Goal: Task Accomplishment & Management: Use online tool/utility

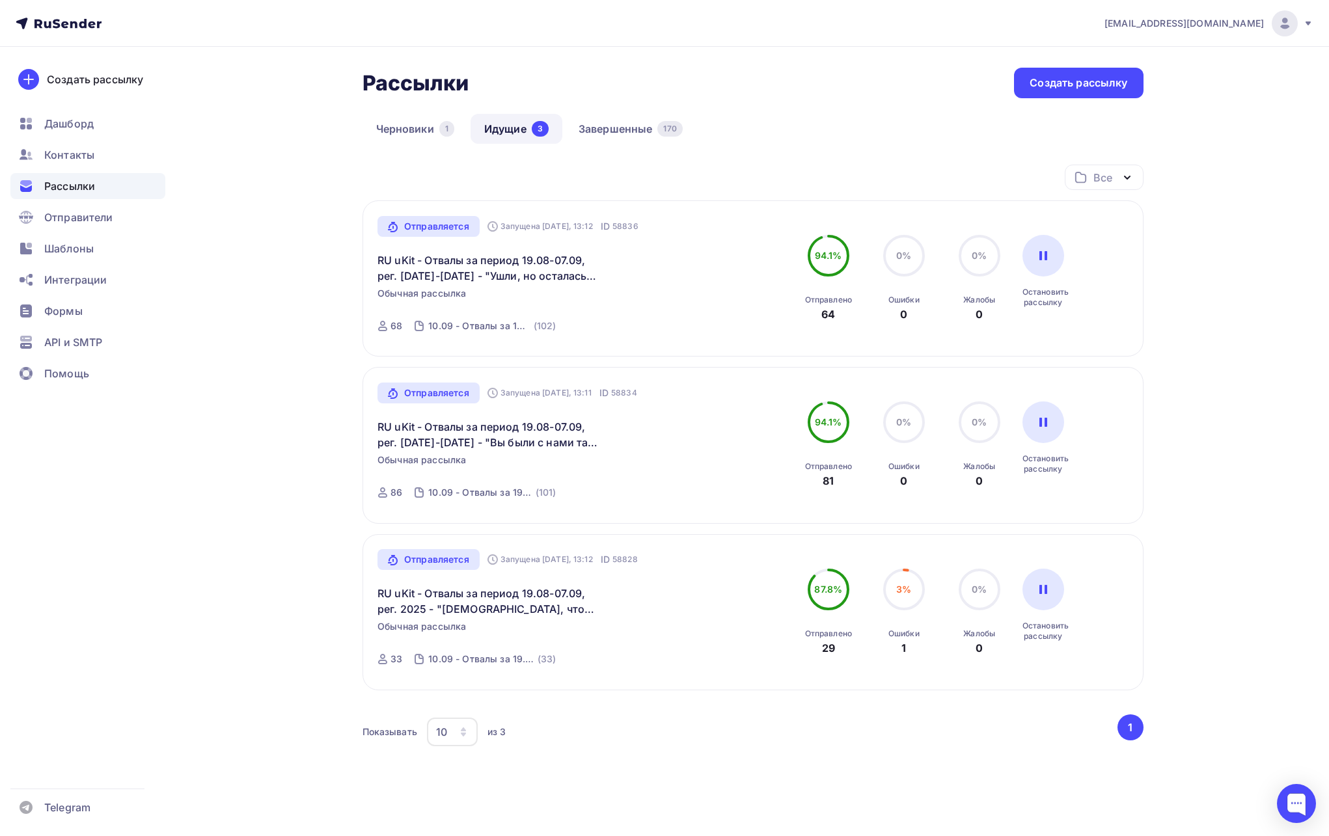
scroll to position [43, 0]
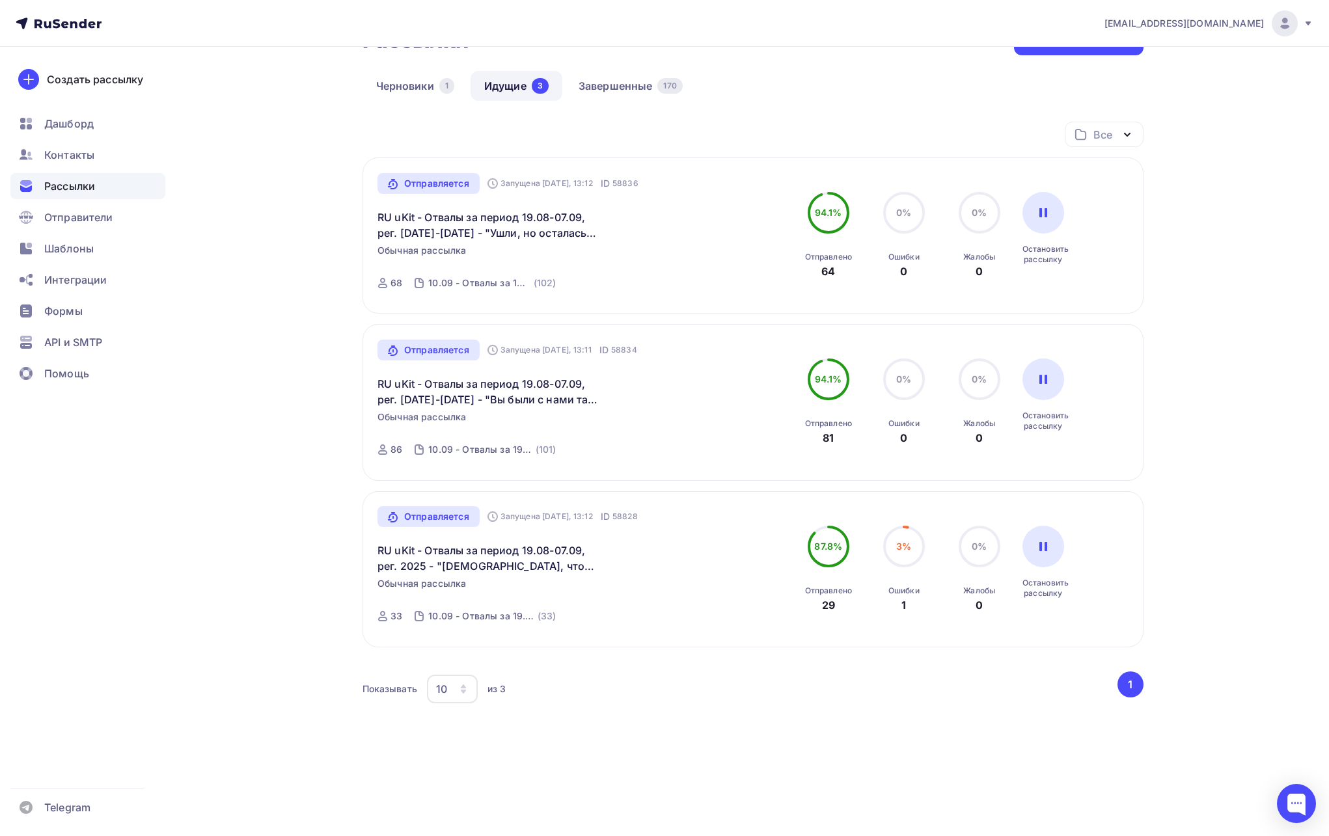
click at [77, 194] on div "Рассылки" at bounding box center [87, 186] width 155 height 26
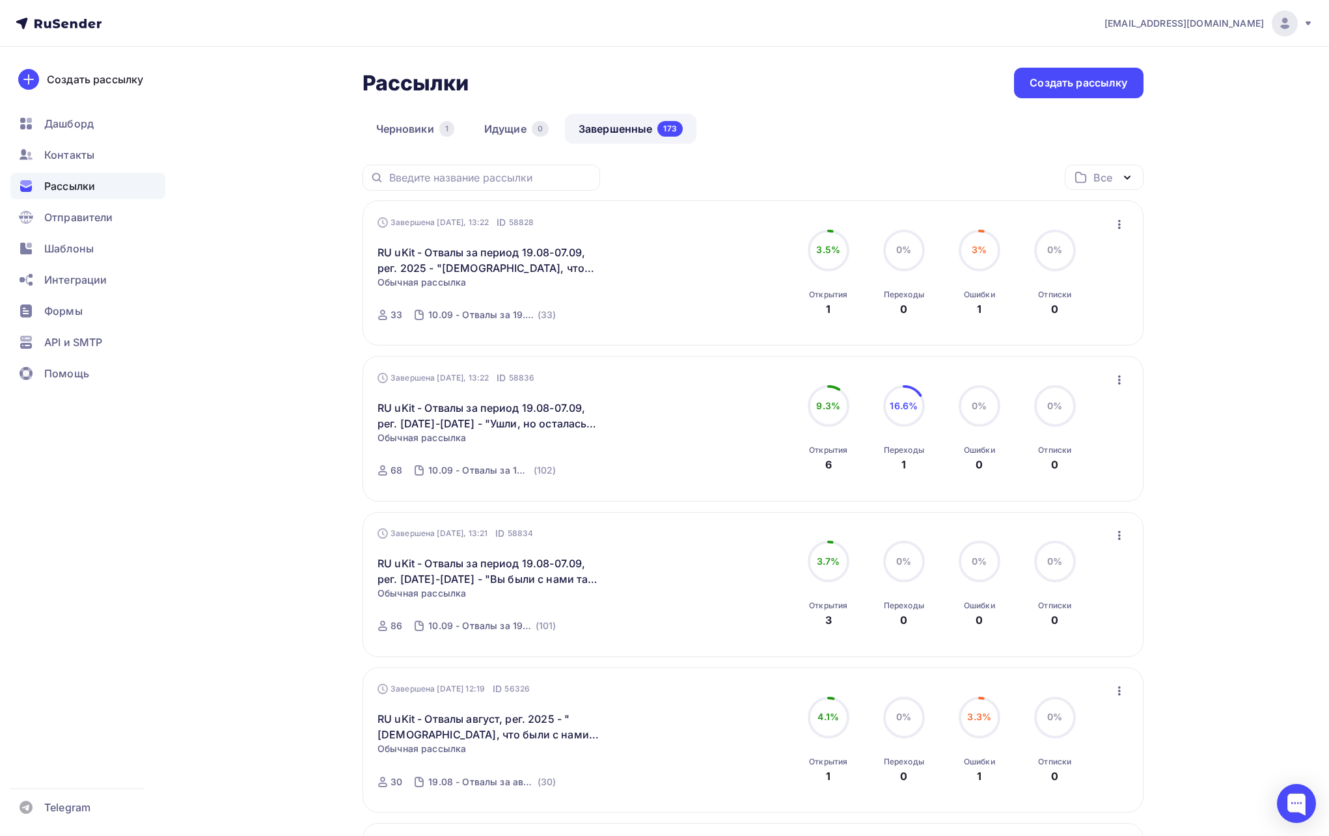
click at [1239, 25] on span "[EMAIL_ADDRESS][DOMAIN_NAME]" at bounding box center [1183, 23] width 159 height 13
click at [1163, 113] on link "Выйти" at bounding box center [1196, 119] width 219 height 26
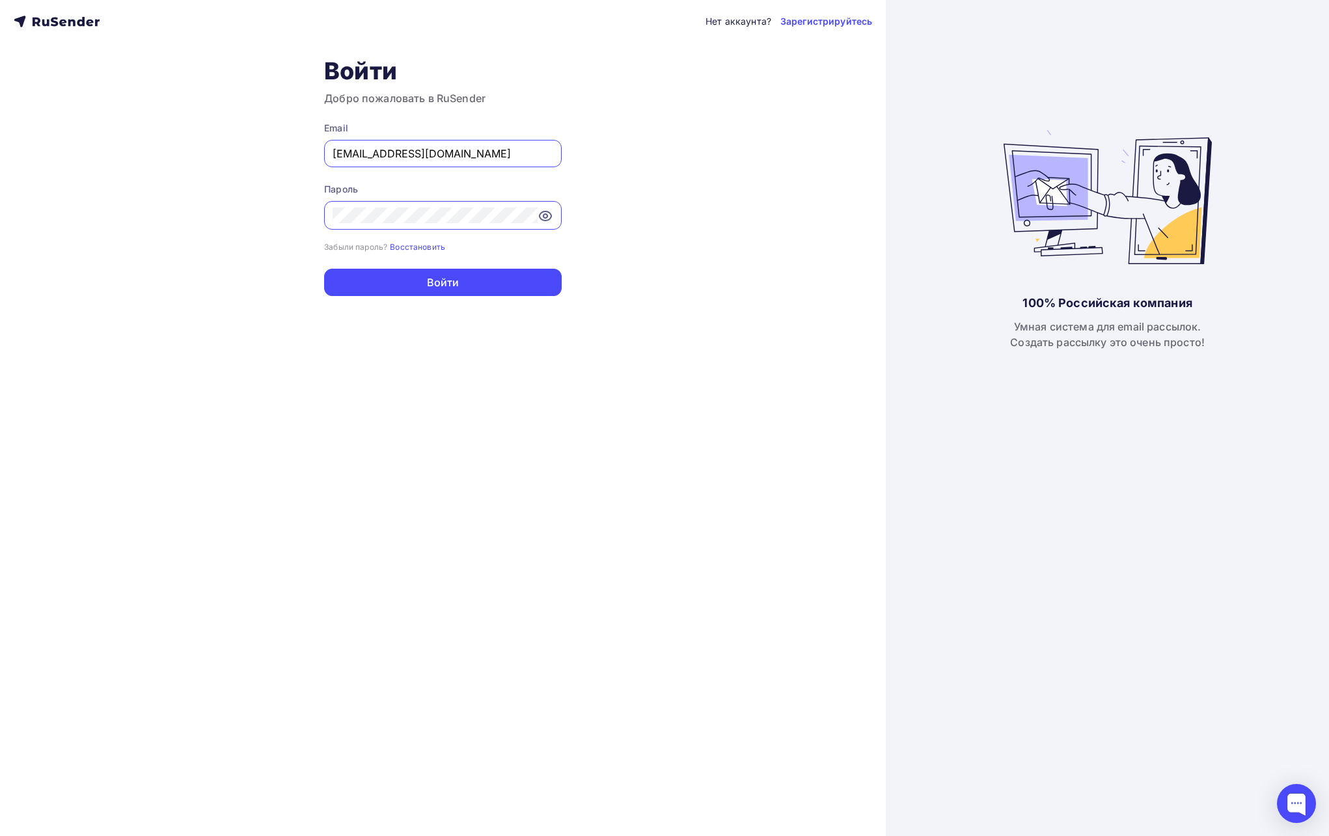
click at [541, 153] on input "[EMAIL_ADDRESS][DOMAIN_NAME]" at bounding box center [442, 154] width 221 height 16
type input "[EMAIL_ADDRESS][DOMAIN_NAME]"
click at [480, 273] on button "Войти" at bounding box center [442, 282] width 237 height 27
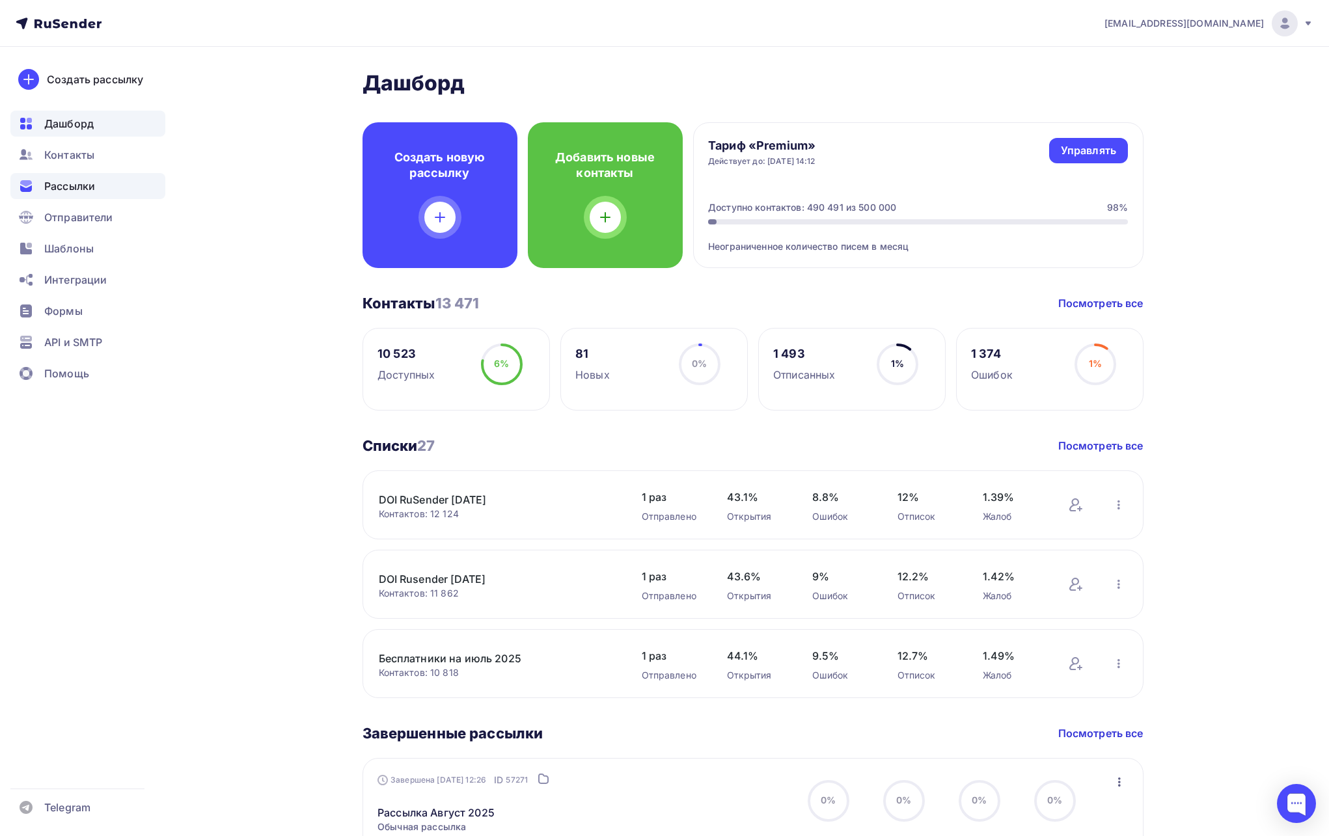
click at [71, 188] on span "Рассылки" at bounding box center [69, 186] width 51 height 16
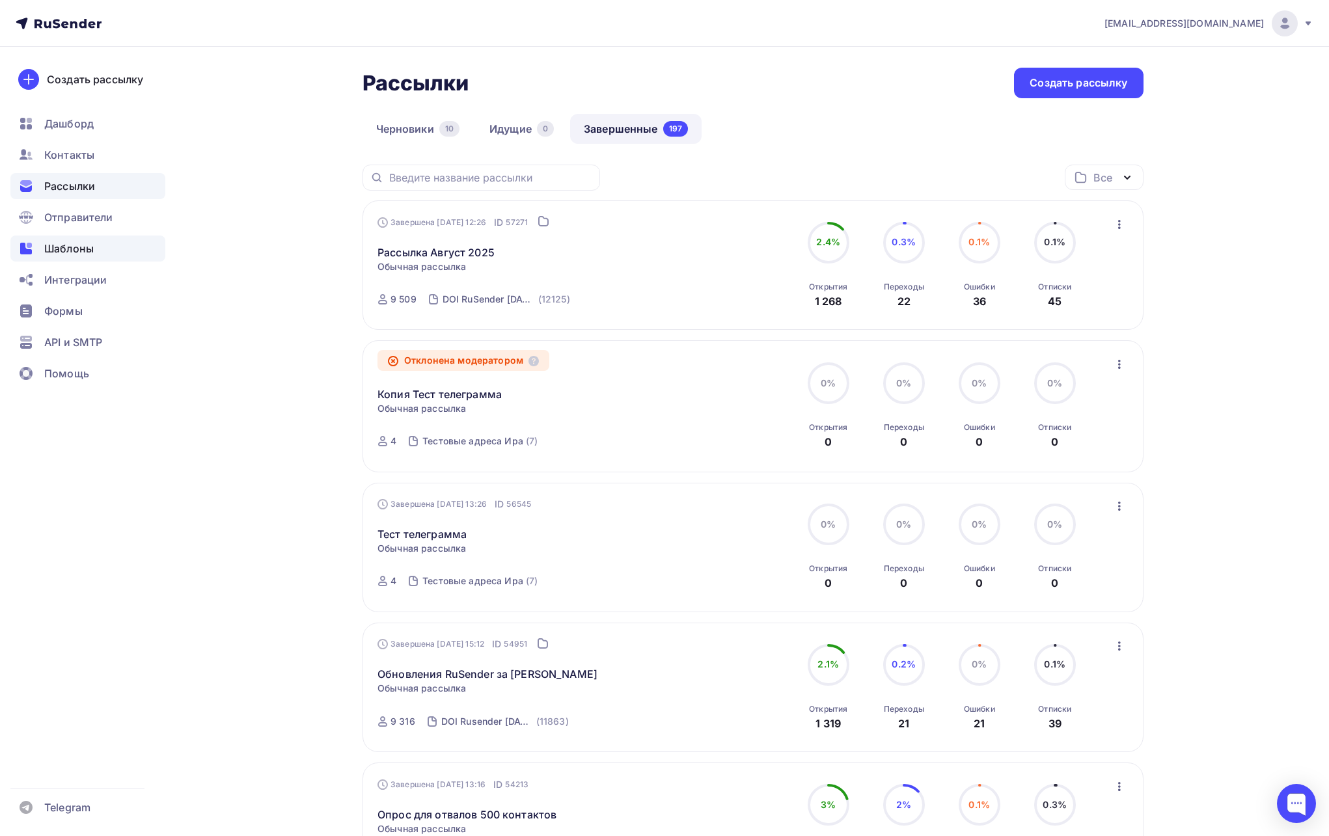
click at [56, 250] on span "Шаблоны" at bounding box center [68, 249] width 49 height 16
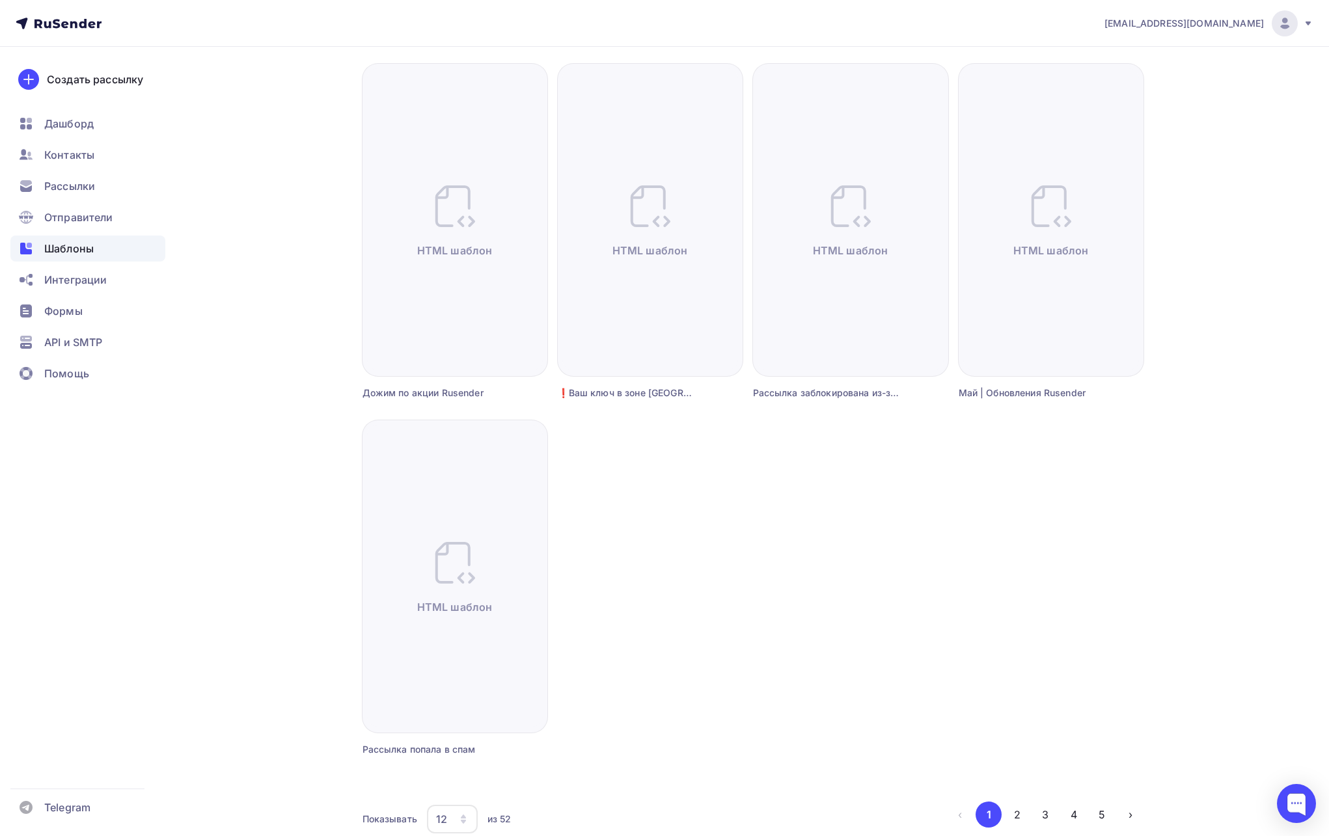
scroll to position [881, 0]
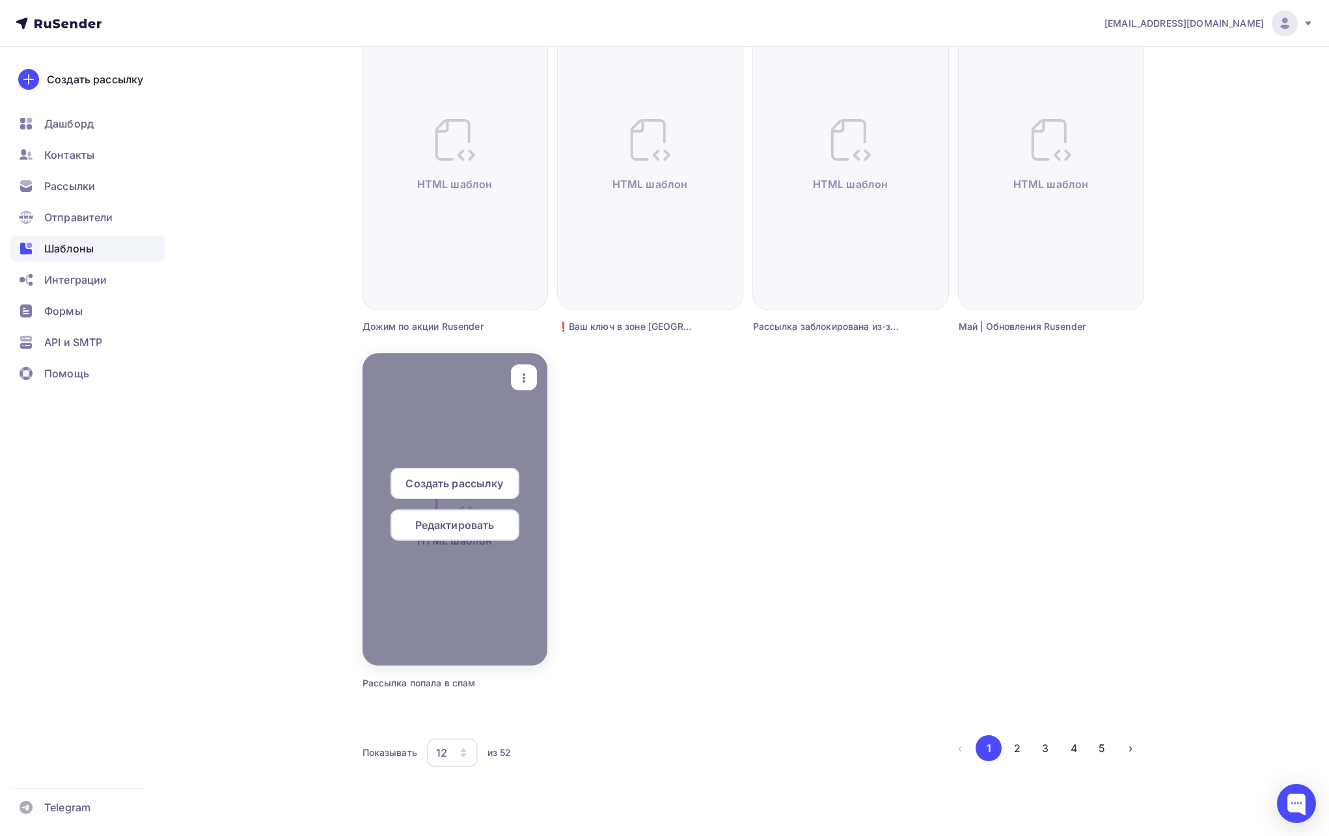
click at [530, 385] on icon "button" at bounding box center [524, 378] width 16 height 16
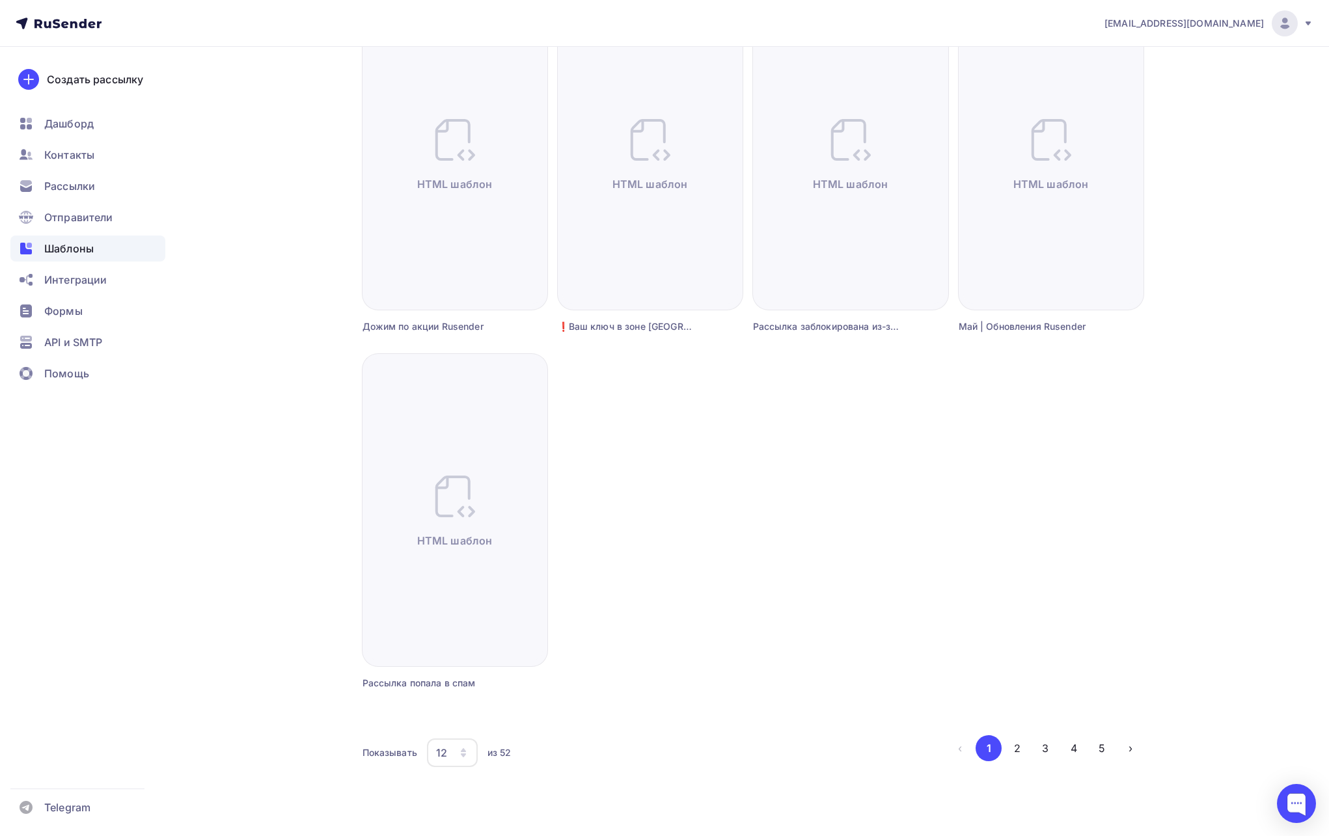
click at [703, 334] on div "Создать шаблон в конструкторе Создать шаблон в HTML редакторе Создать рассылку …" at bounding box center [752, 2] width 781 height 1437
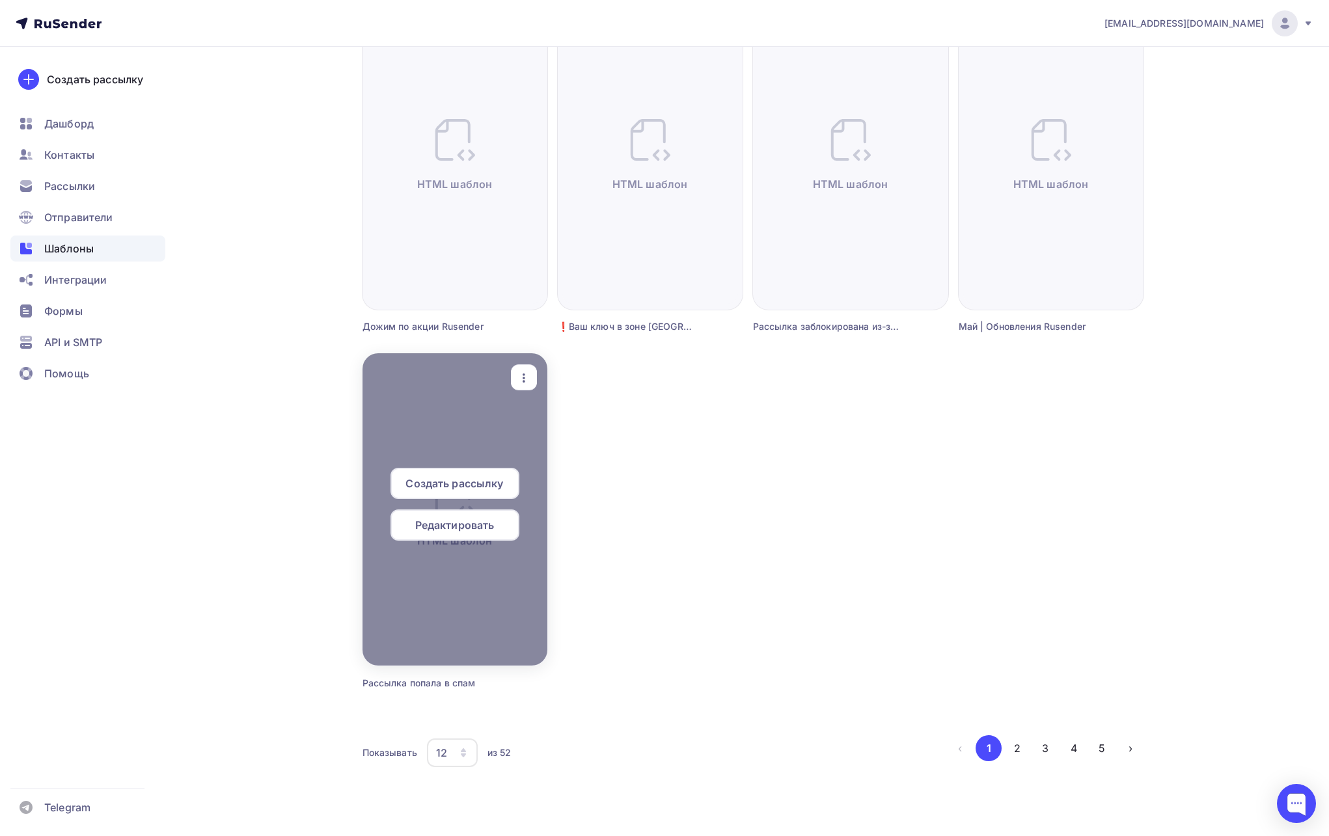
click at [478, 521] on span "Редактировать" at bounding box center [454, 525] width 79 height 16
click at [480, 527] on span "Редактировать" at bounding box center [454, 525] width 79 height 16
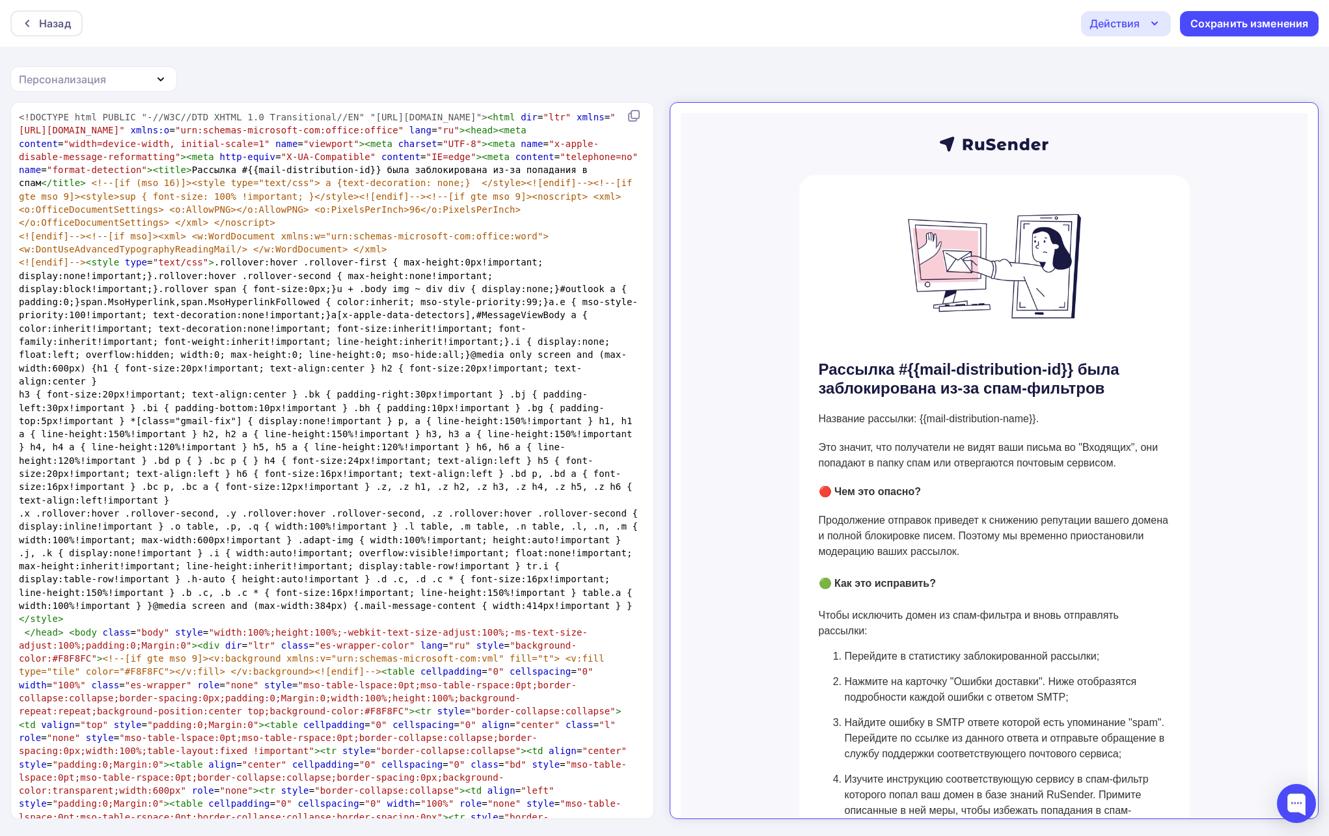
scroll to position [473, 0]
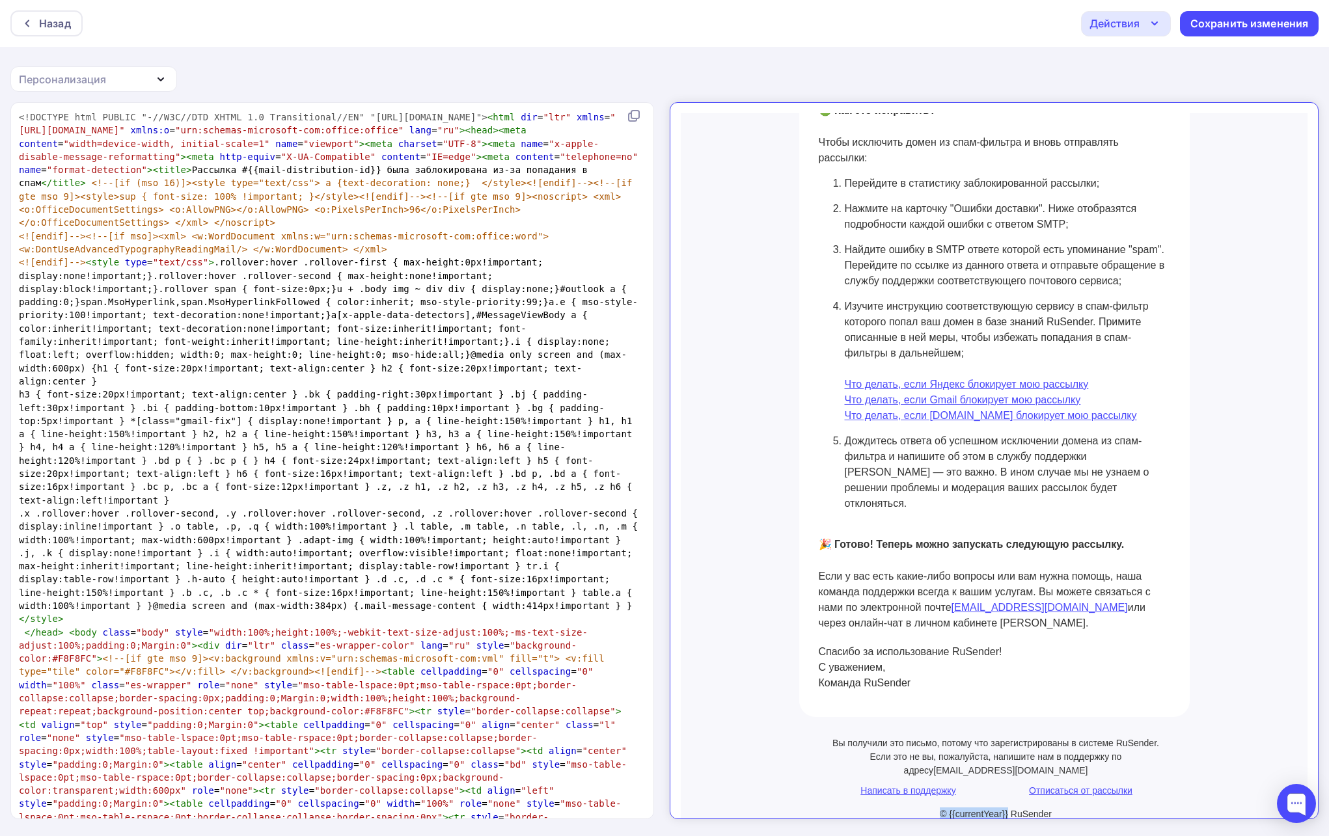
drag, startPoint x: 997, startPoint y: 788, endPoint x: 930, endPoint y: 785, distance: 66.4
click at [930, 796] on p "© {{currentYear}} RuSender" at bounding box center [985, 803] width 322 height 14
copy p "© {{currentYear}}"
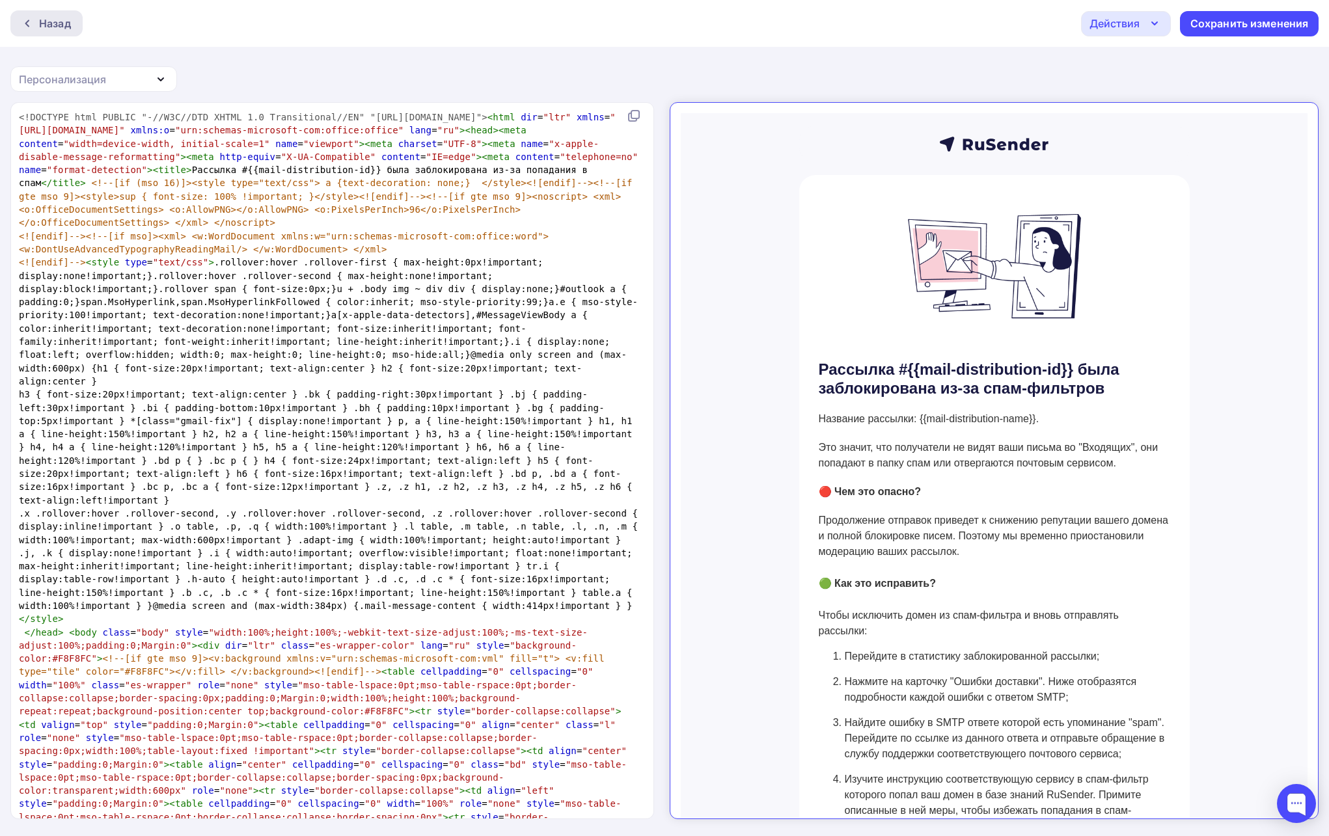
click at [30, 21] on icon at bounding box center [27, 23] width 10 height 10
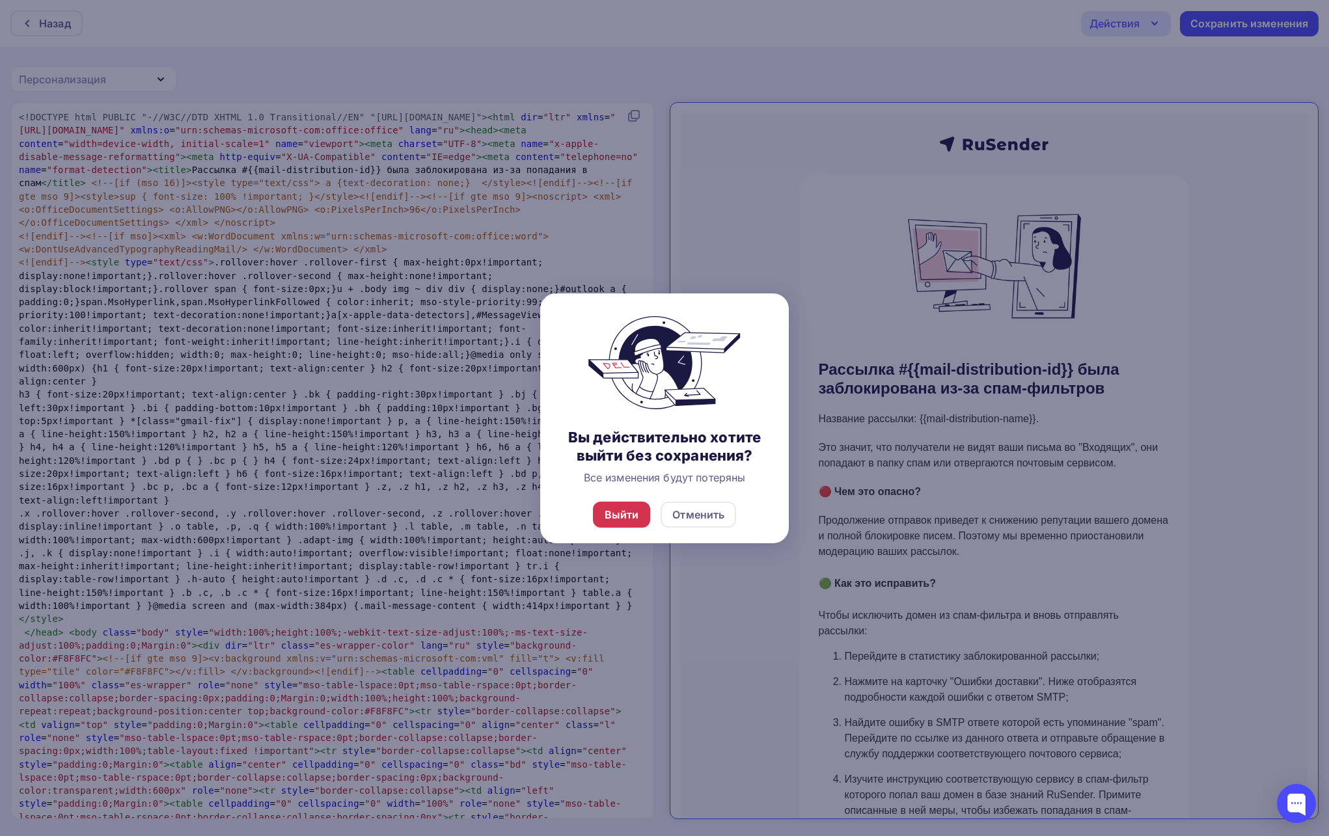
click at [619, 507] on div "Выйти" at bounding box center [621, 515] width 34 height 16
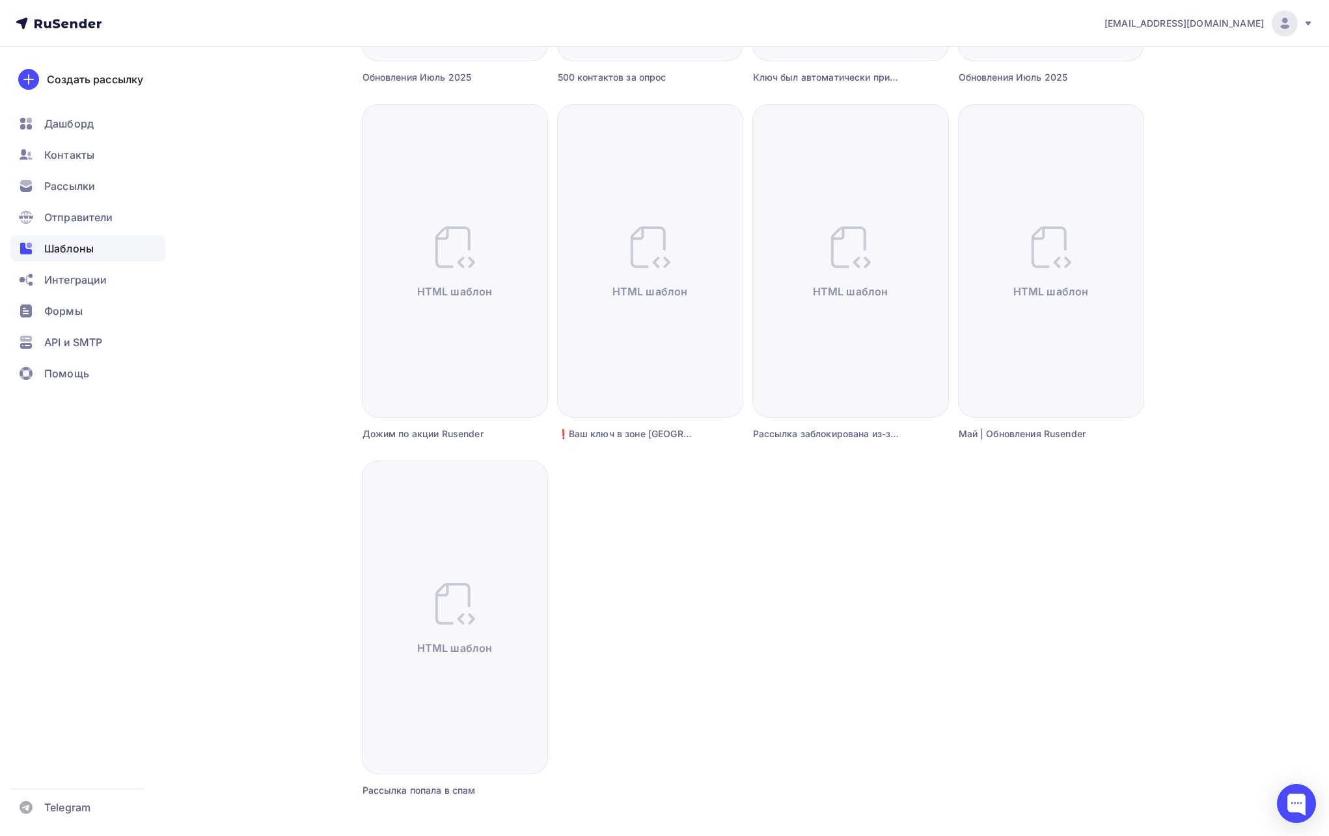
scroll to position [881, 0]
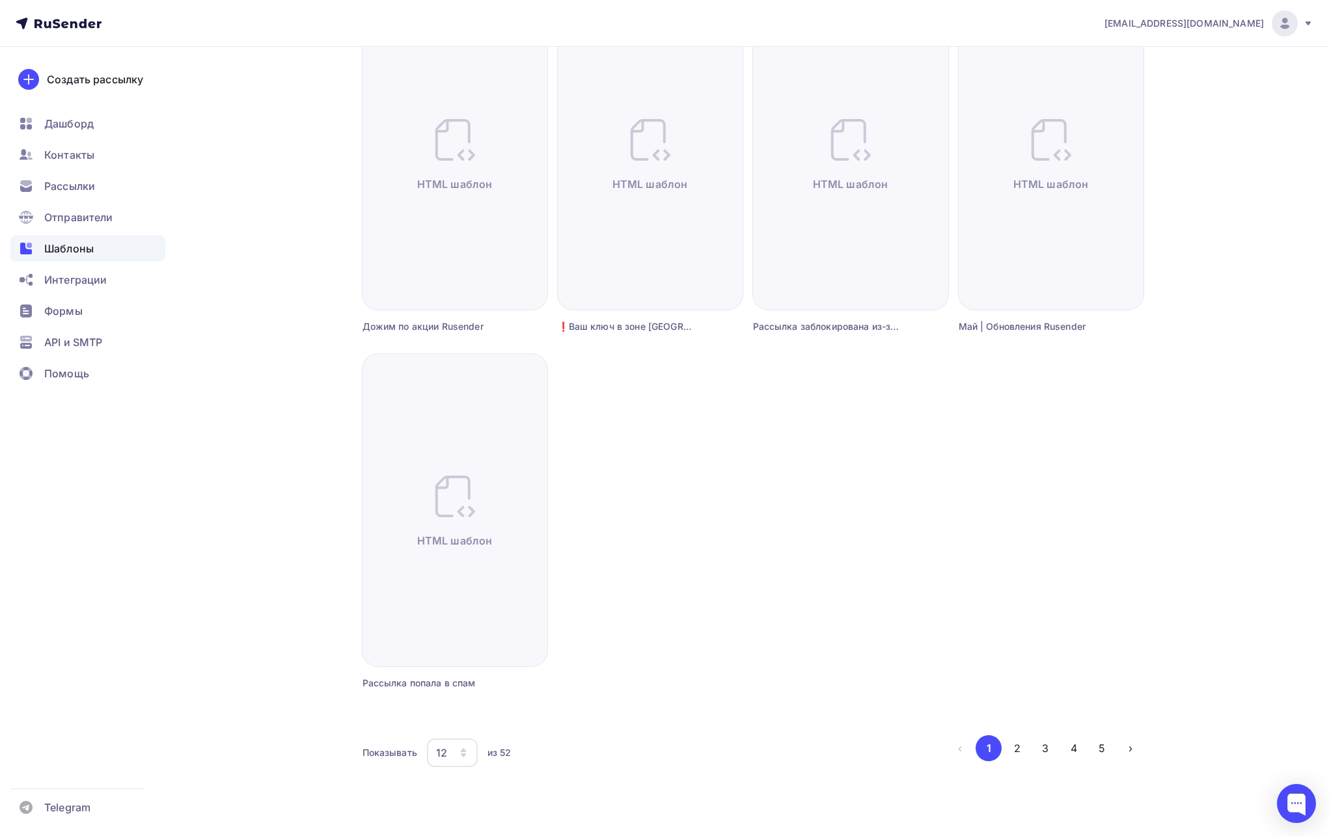
click at [461, 750] on icon "button" at bounding box center [463, 750] width 5 height 4
click at [466, 710] on div "36" at bounding box center [504, 713] width 125 height 16
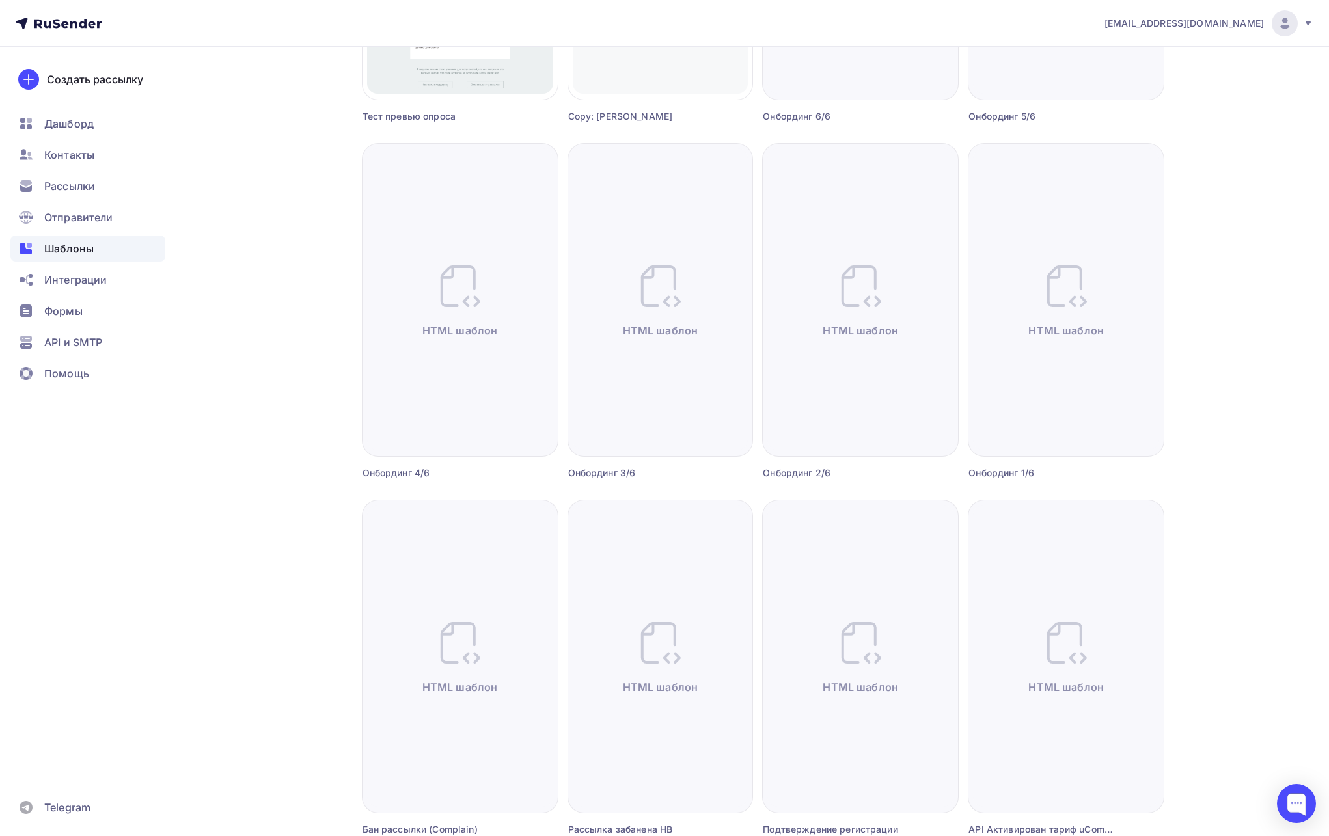
scroll to position [2520, 0]
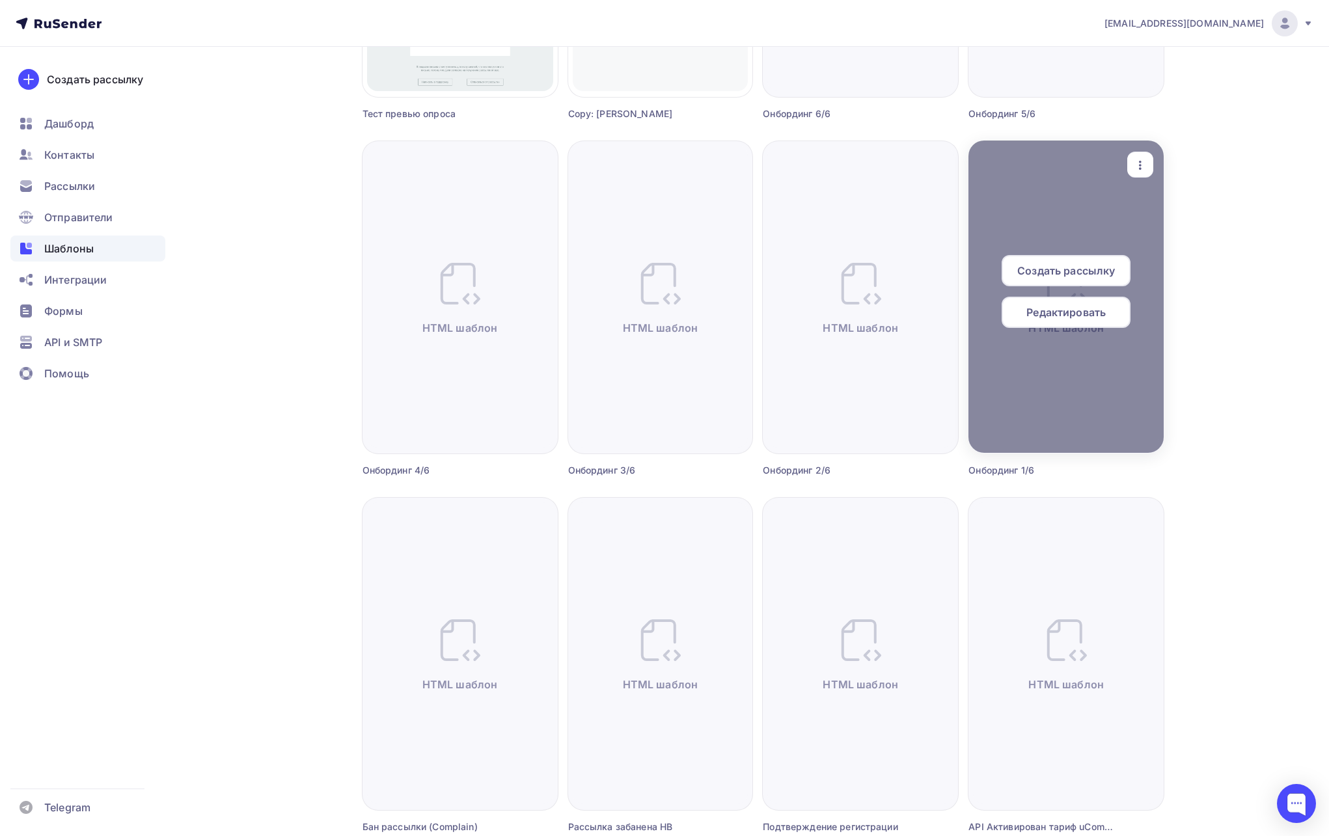
click at [1029, 319] on span "Редактировать" at bounding box center [1065, 312] width 79 height 16
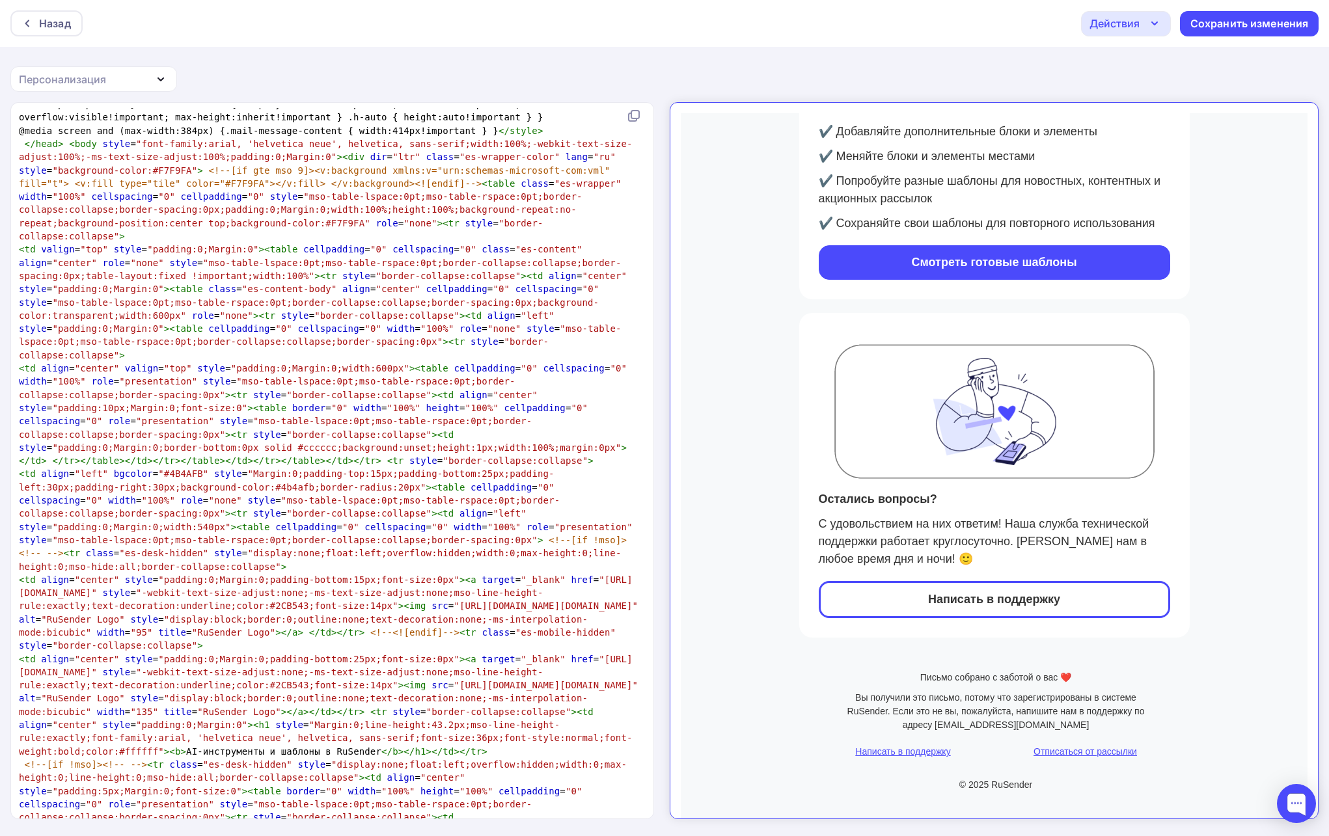
scroll to position [1472, 0]
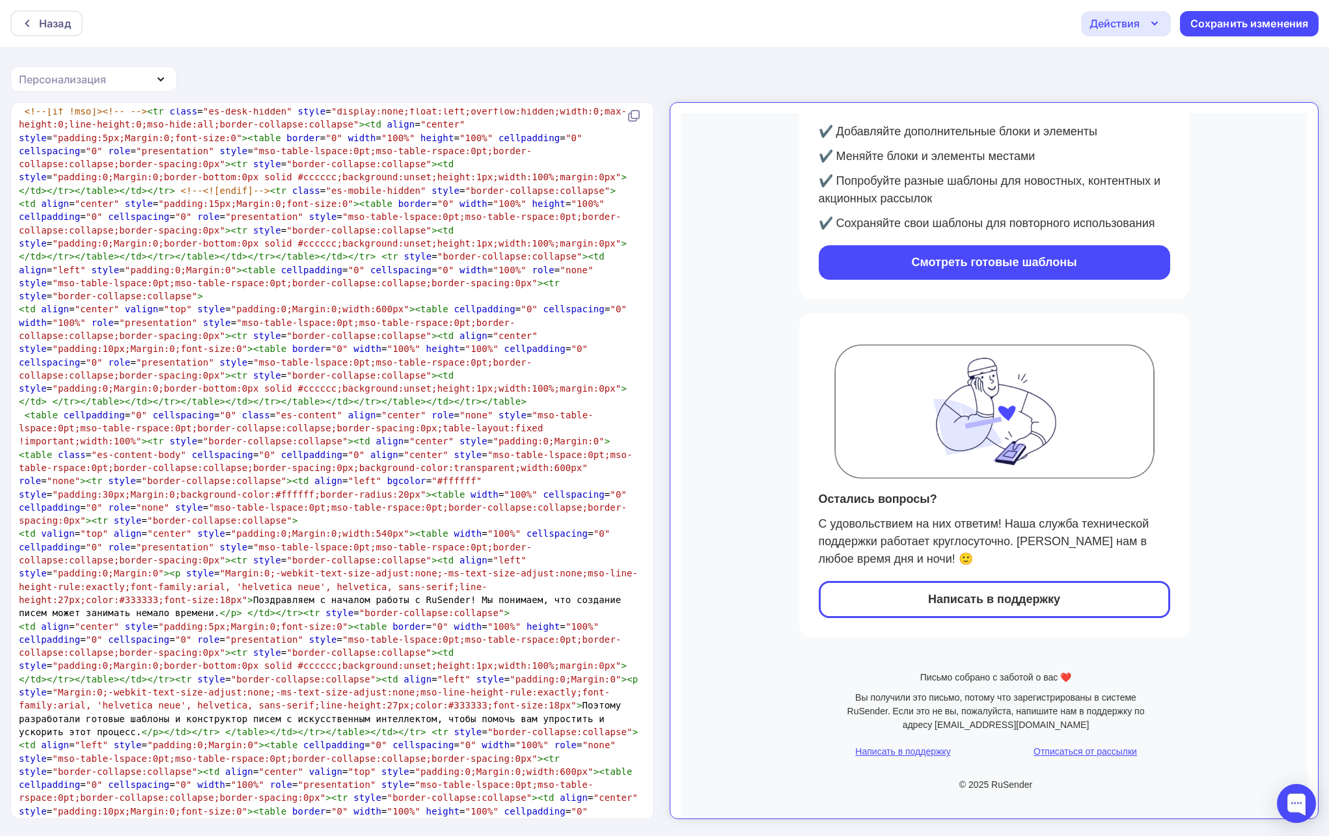
click at [441, 460] on span ""center"" at bounding box center [425, 455] width 45 height 10
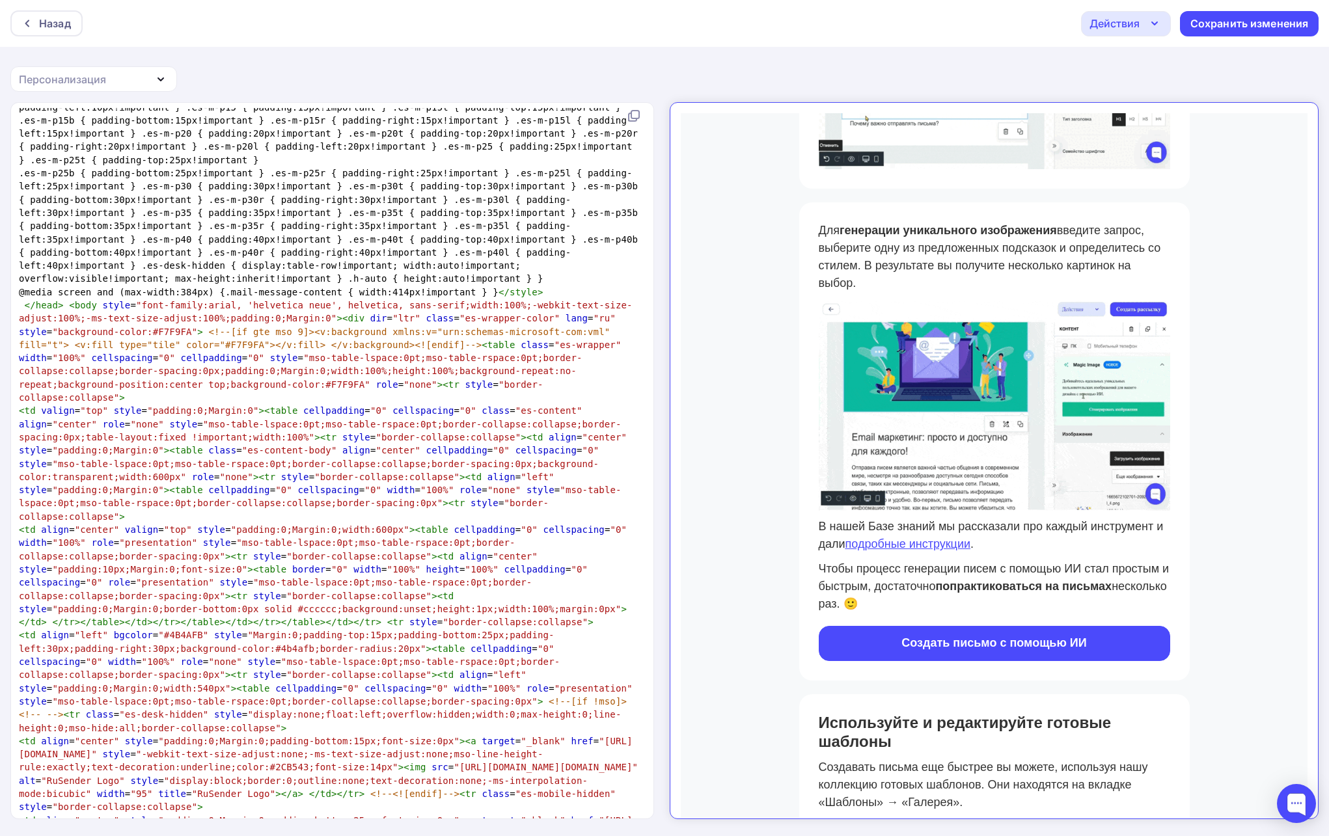
scroll to position [0, 0]
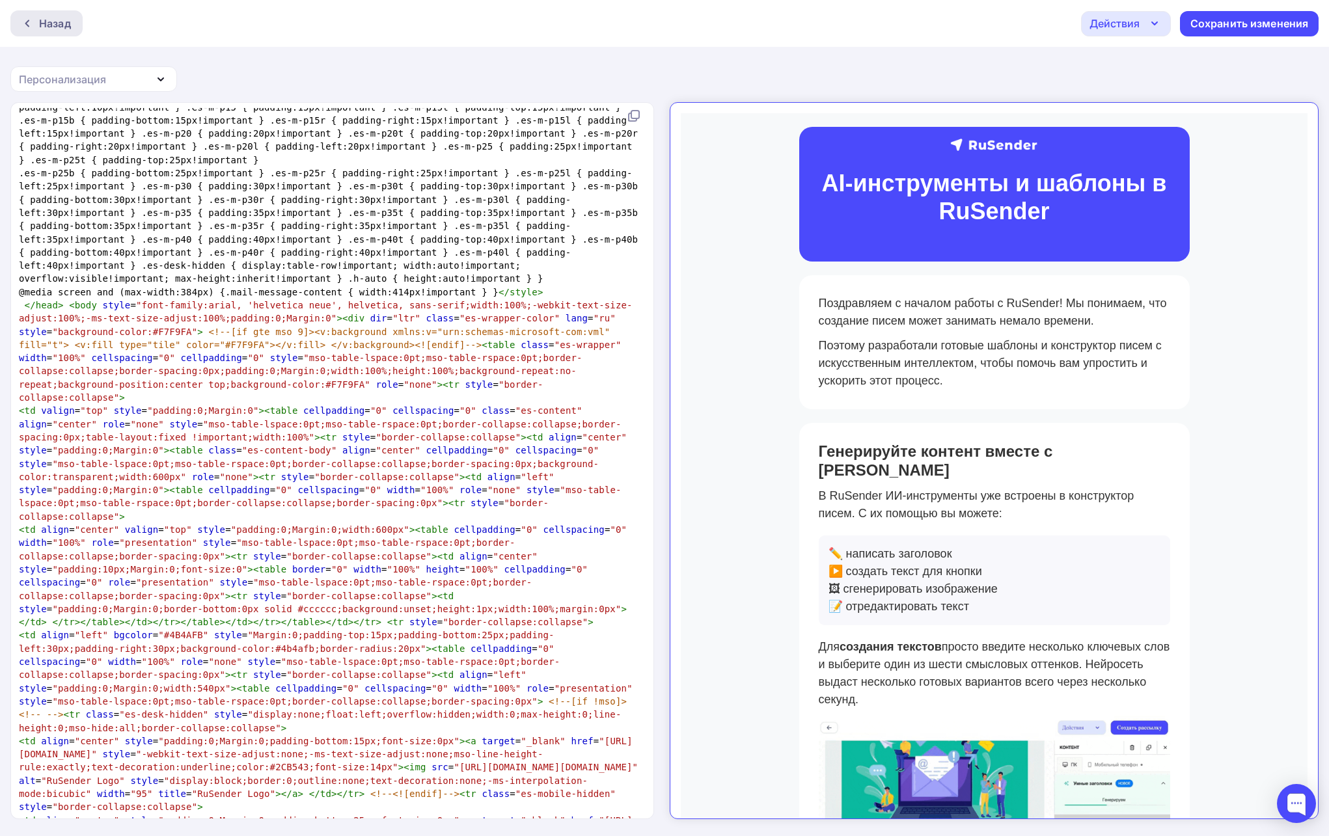
click at [73, 28] on div "Назад" at bounding box center [46, 23] width 72 height 26
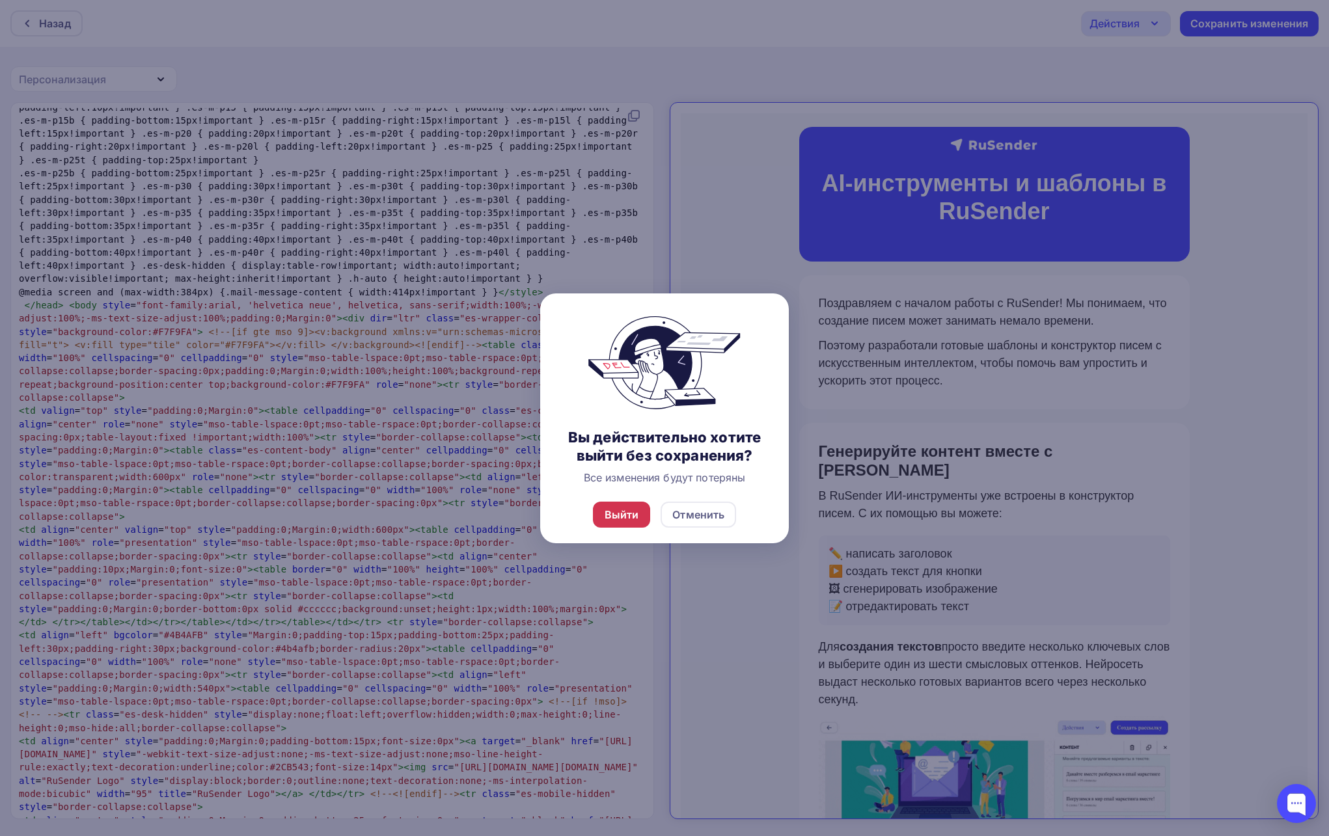
click at [628, 516] on div "Выйти" at bounding box center [621, 515] width 34 height 16
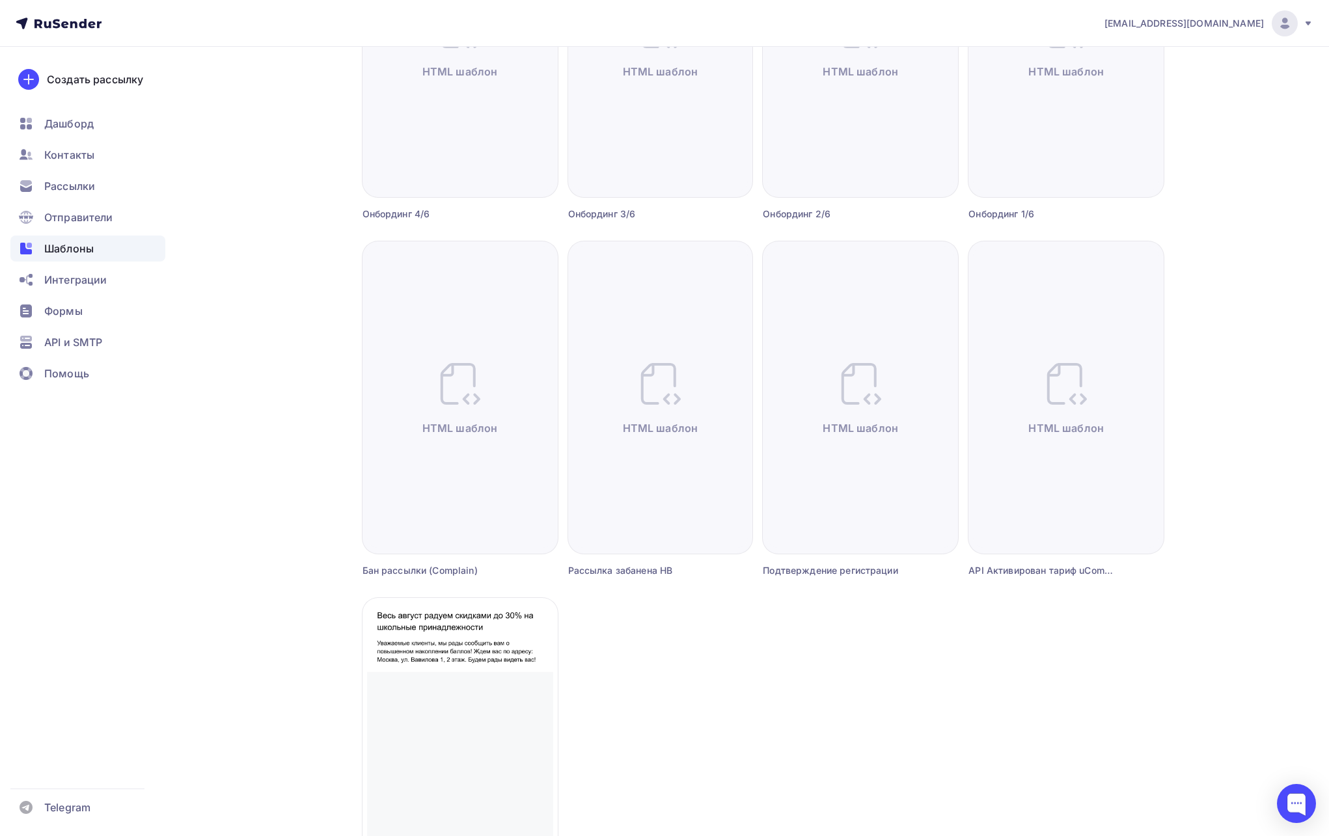
scroll to position [2353, 0]
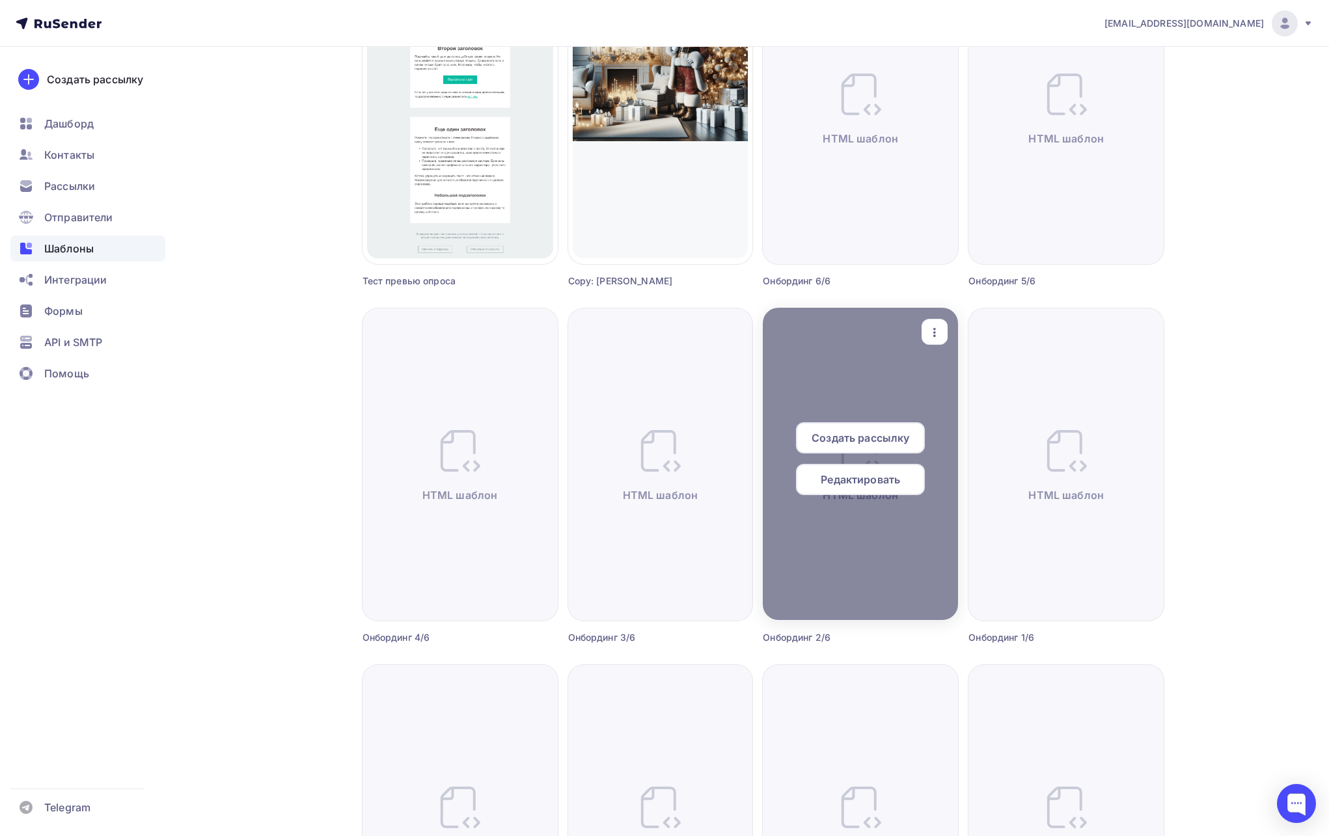
click at [857, 475] on span "Редактировать" at bounding box center [859, 480] width 79 height 16
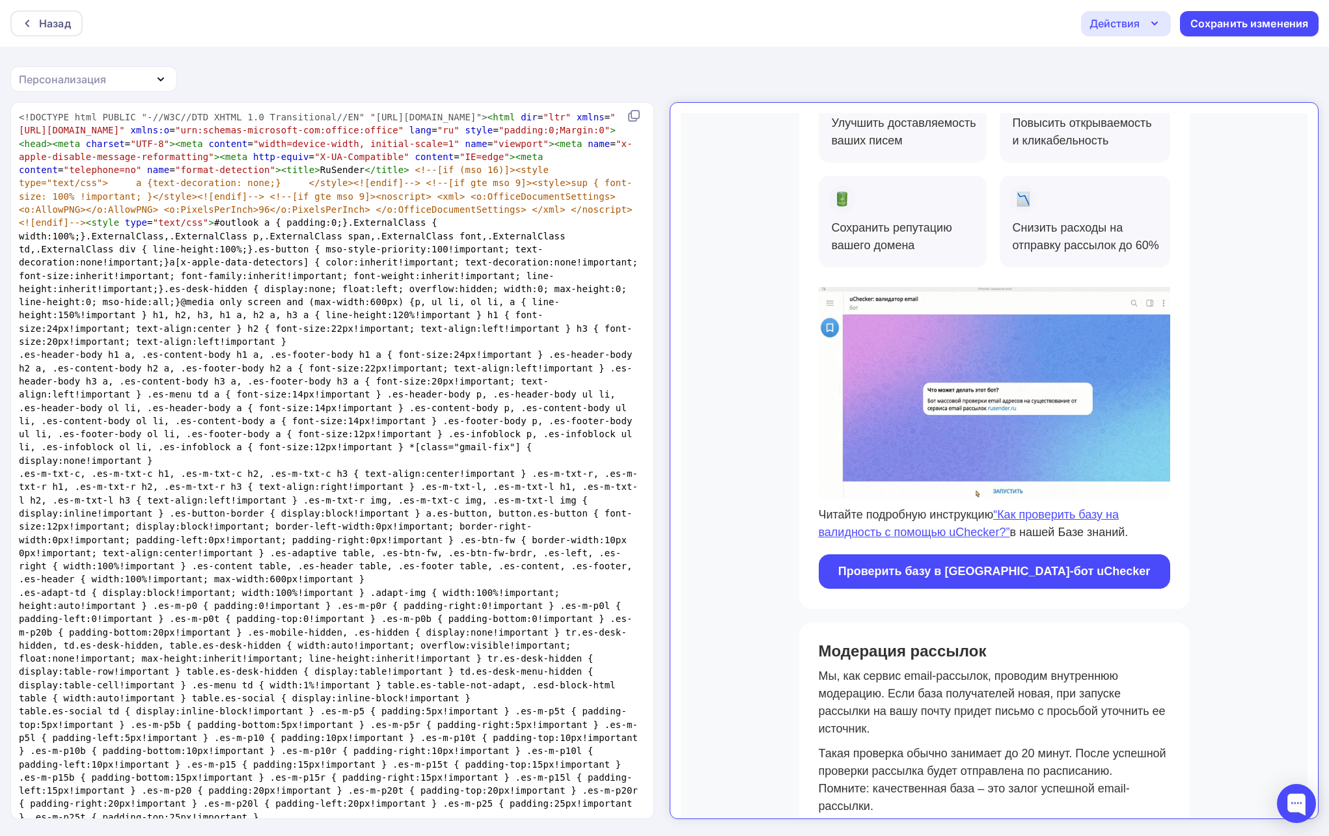
scroll to position [1953, 0]
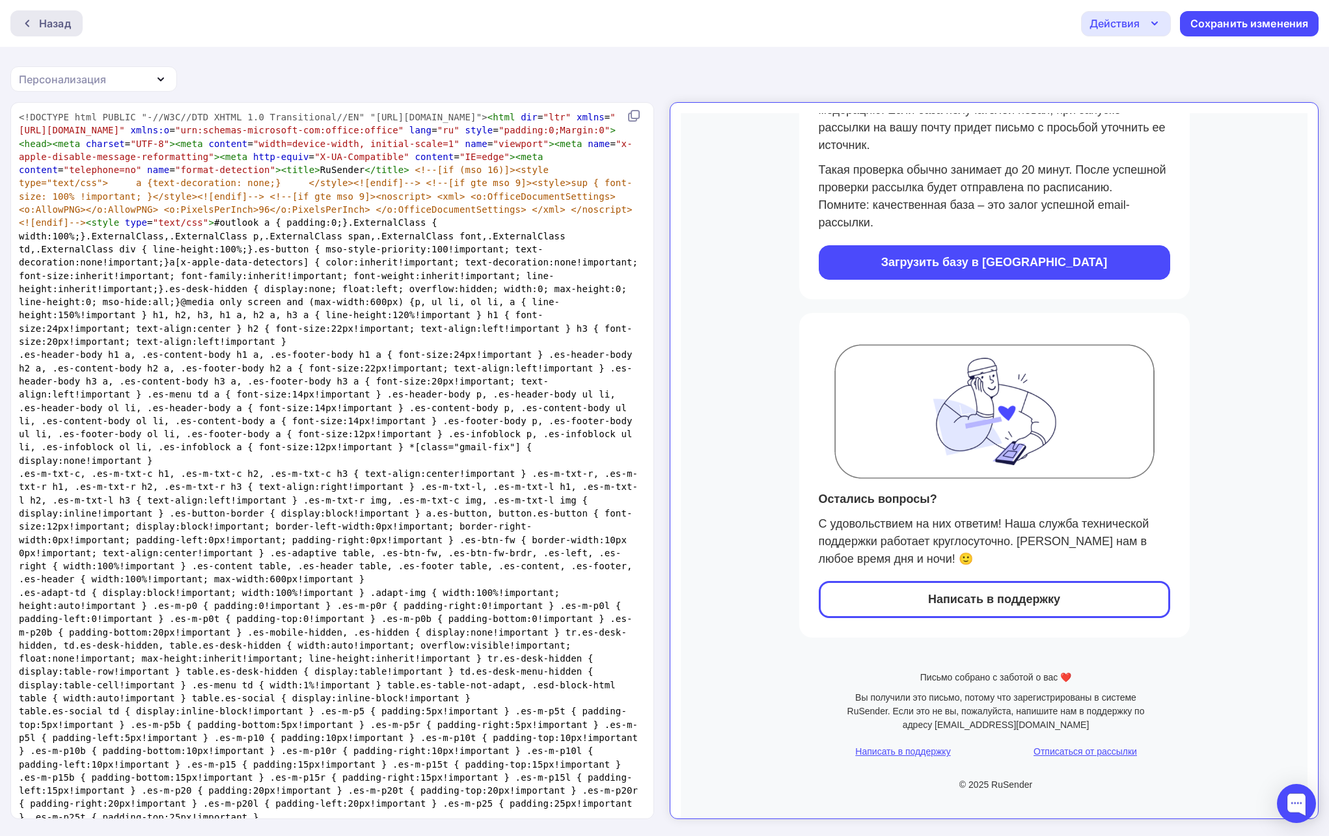
click at [31, 35] on div "Назад" at bounding box center [46, 23] width 72 height 26
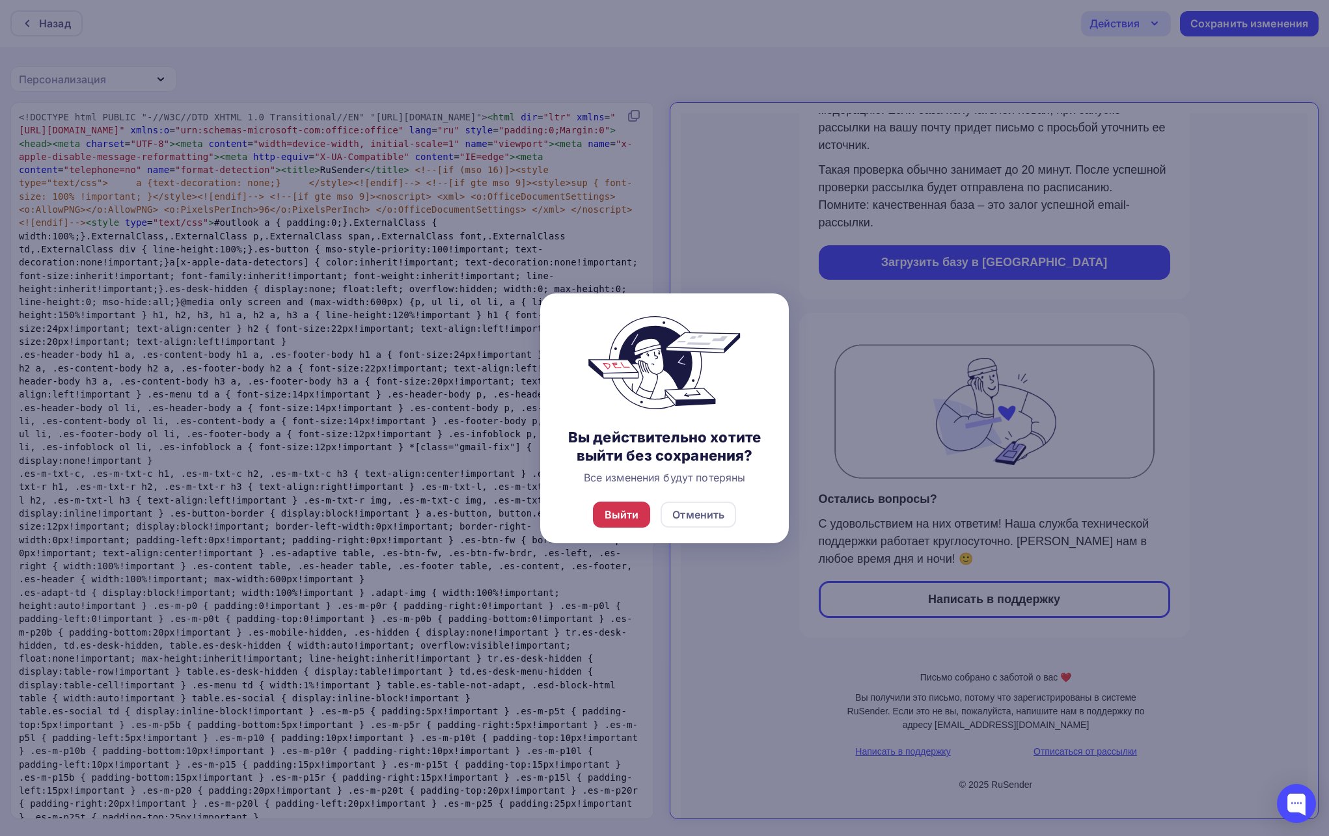
click at [628, 507] on div "Выйти" at bounding box center [621, 515] width 34 height 16
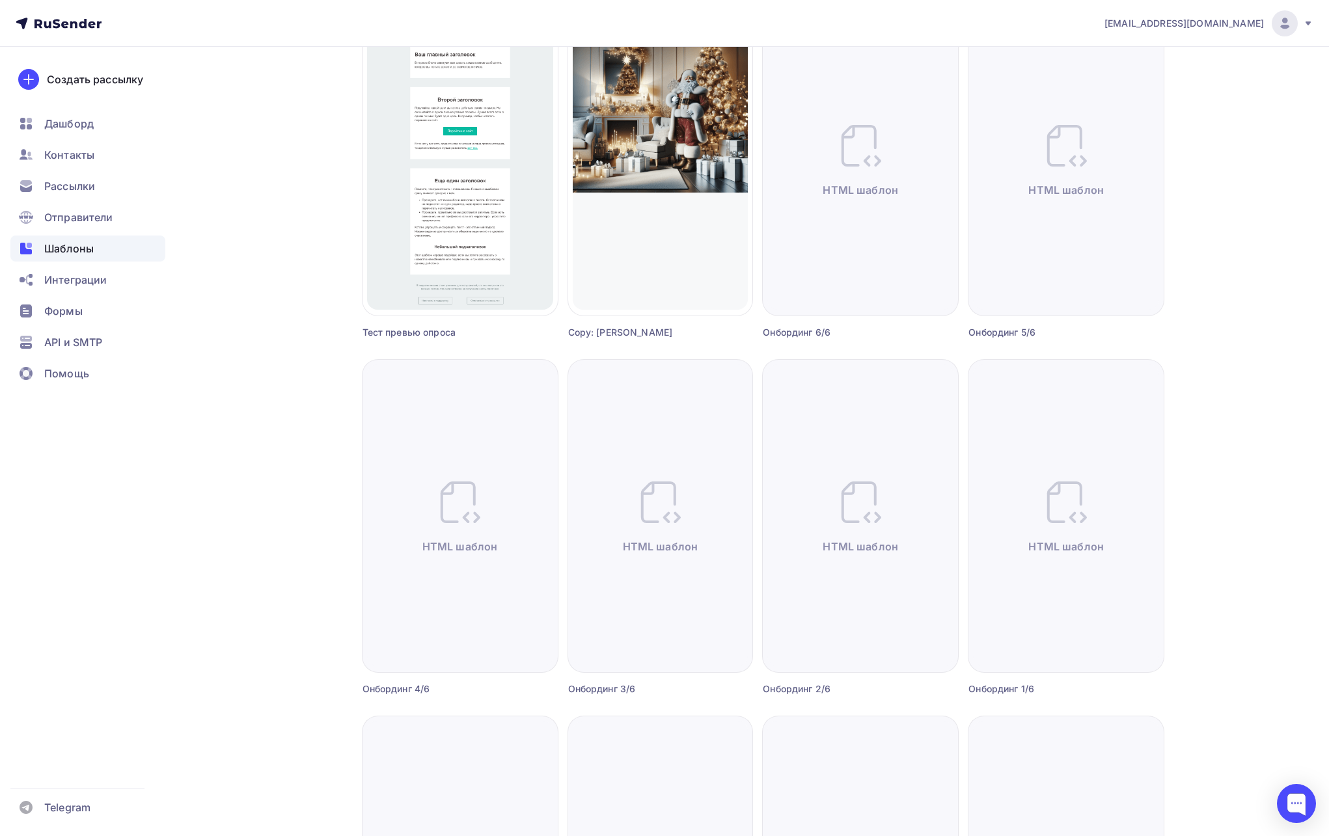
scroll to position [2274, 0]
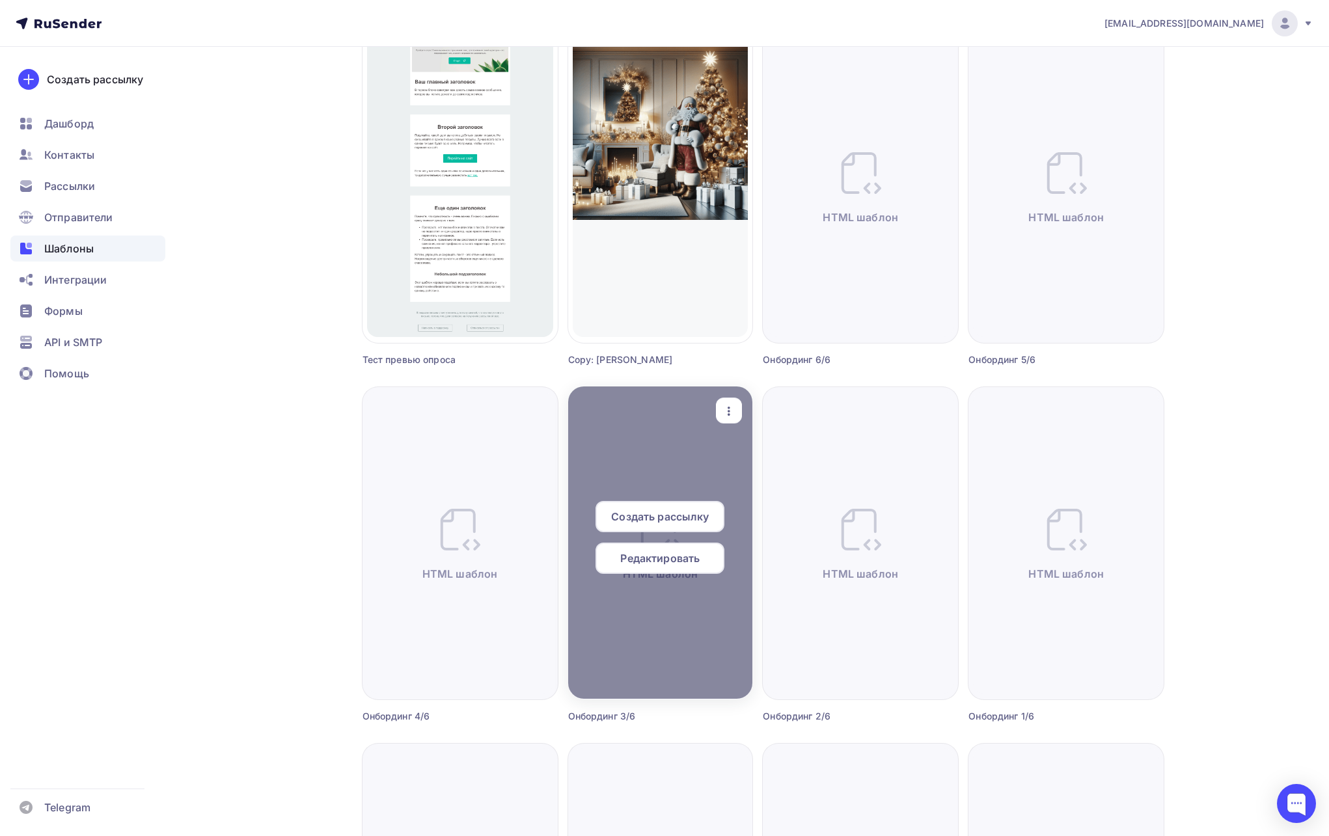
click at [640, 562] on span "Редактировать" at bounding box center [659, 558] width 79 height 16
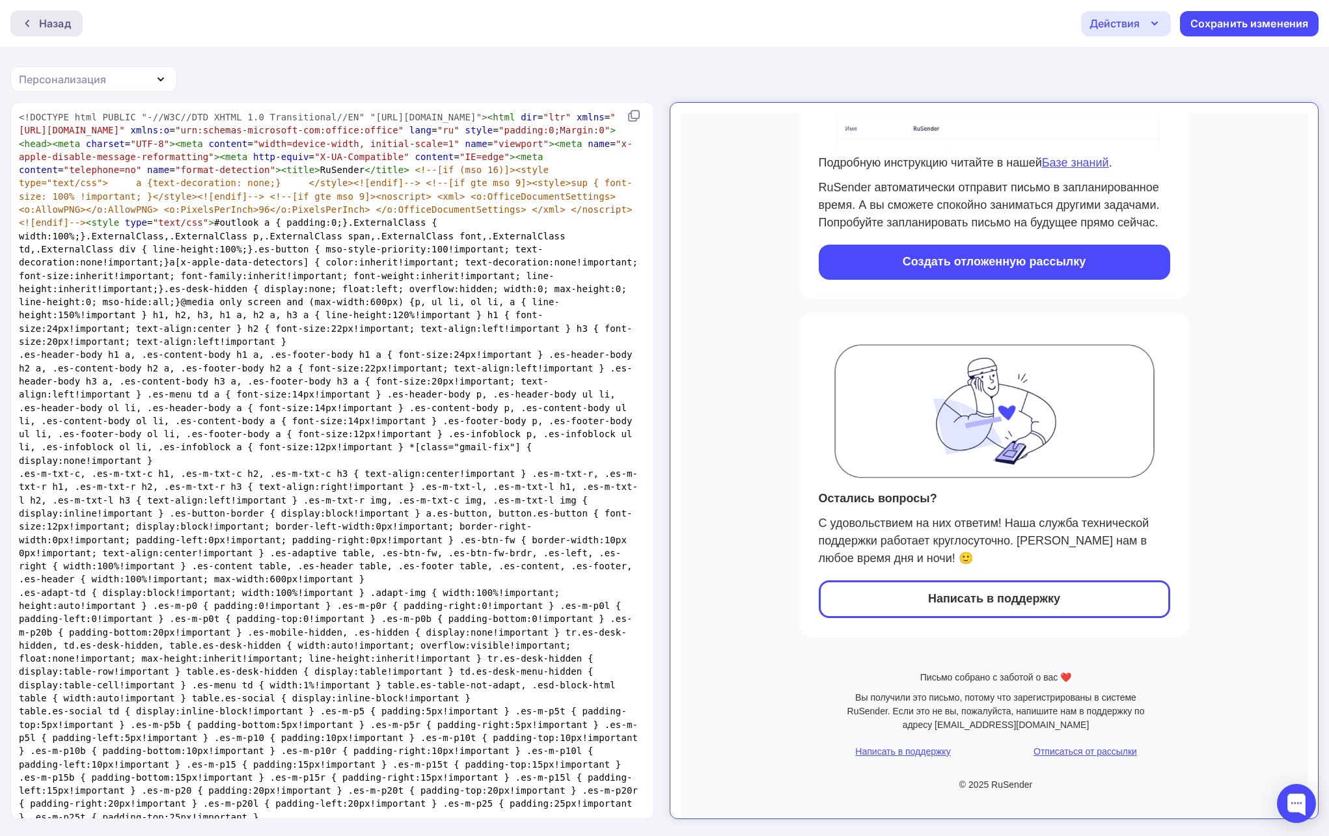
click at [32, 29] on div "Назад" at bounding box center [46, 23] width 72 height 26
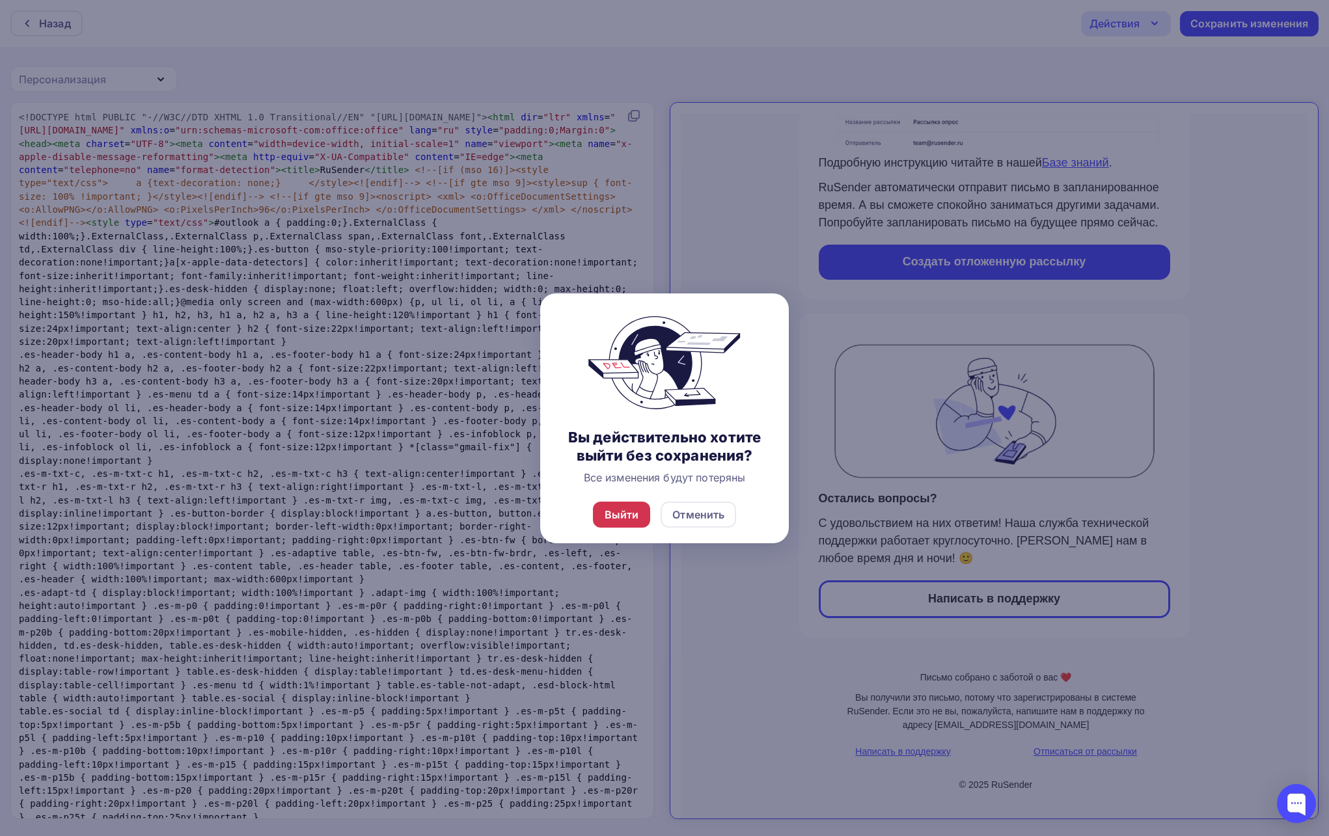
click at [602, 512] on div "Выйти" at bounding box center [622, 515] width 58 height 26
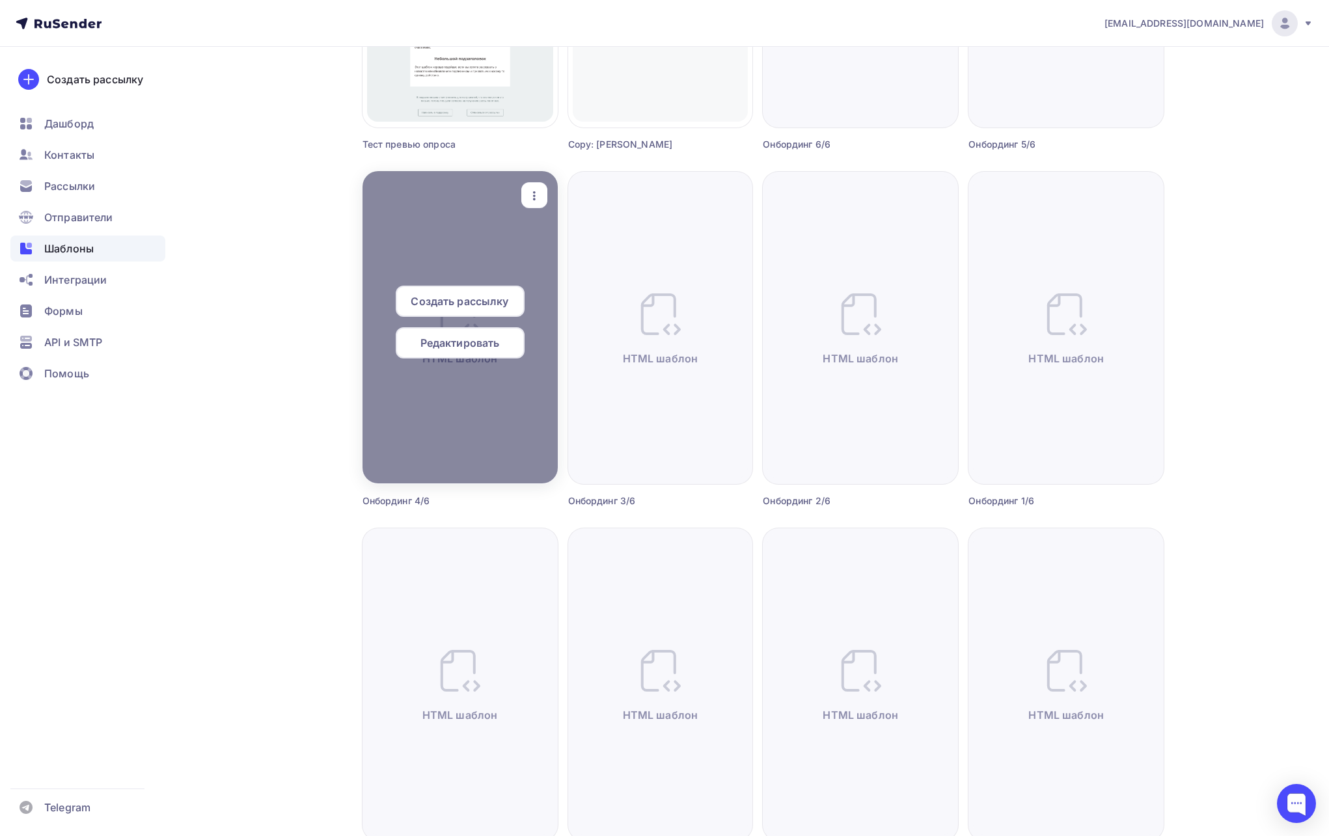
click at [450, 349] on span "Редактировать" at bounding box center [459, 343] width 79 height 16
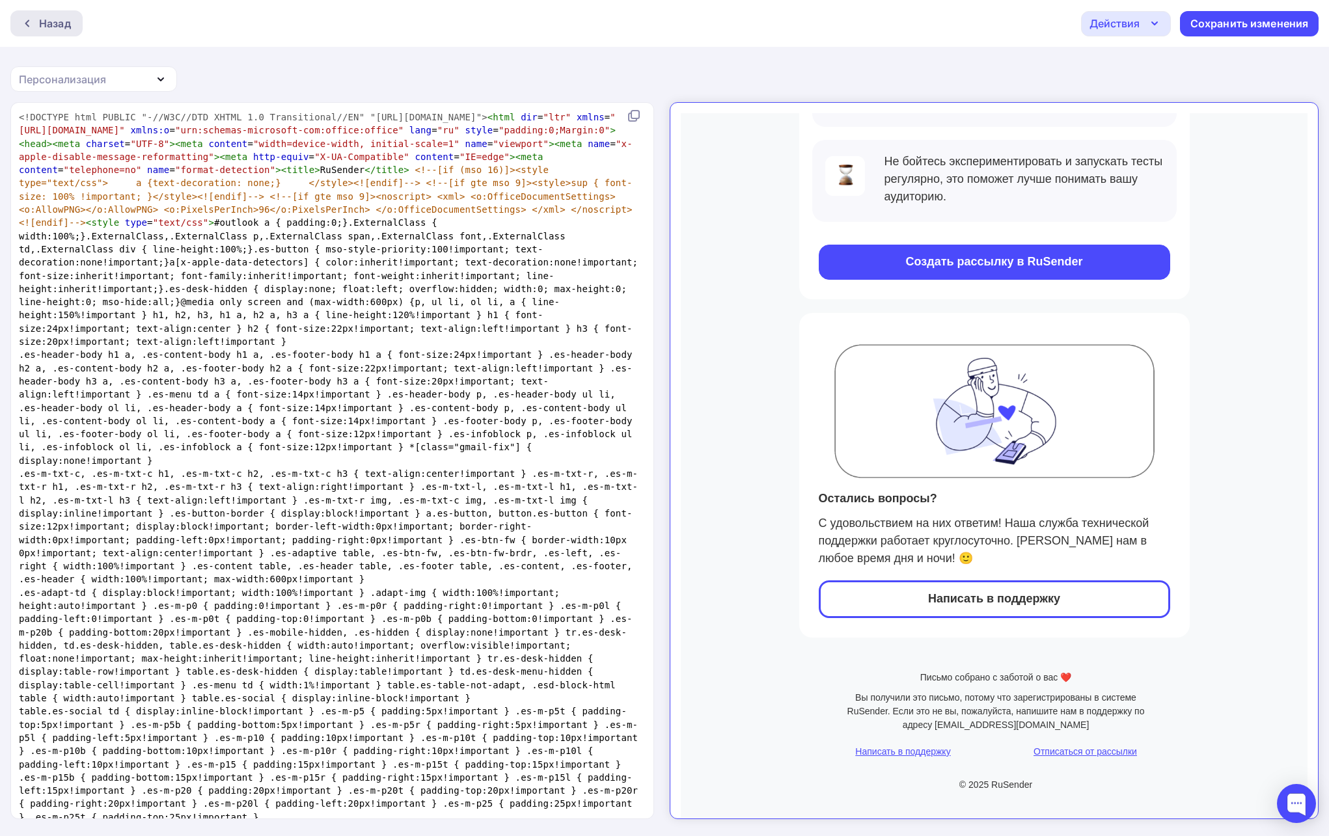
click at [44, 21] on div "Назад" at bounding box center [55, 24] width 32 height 16
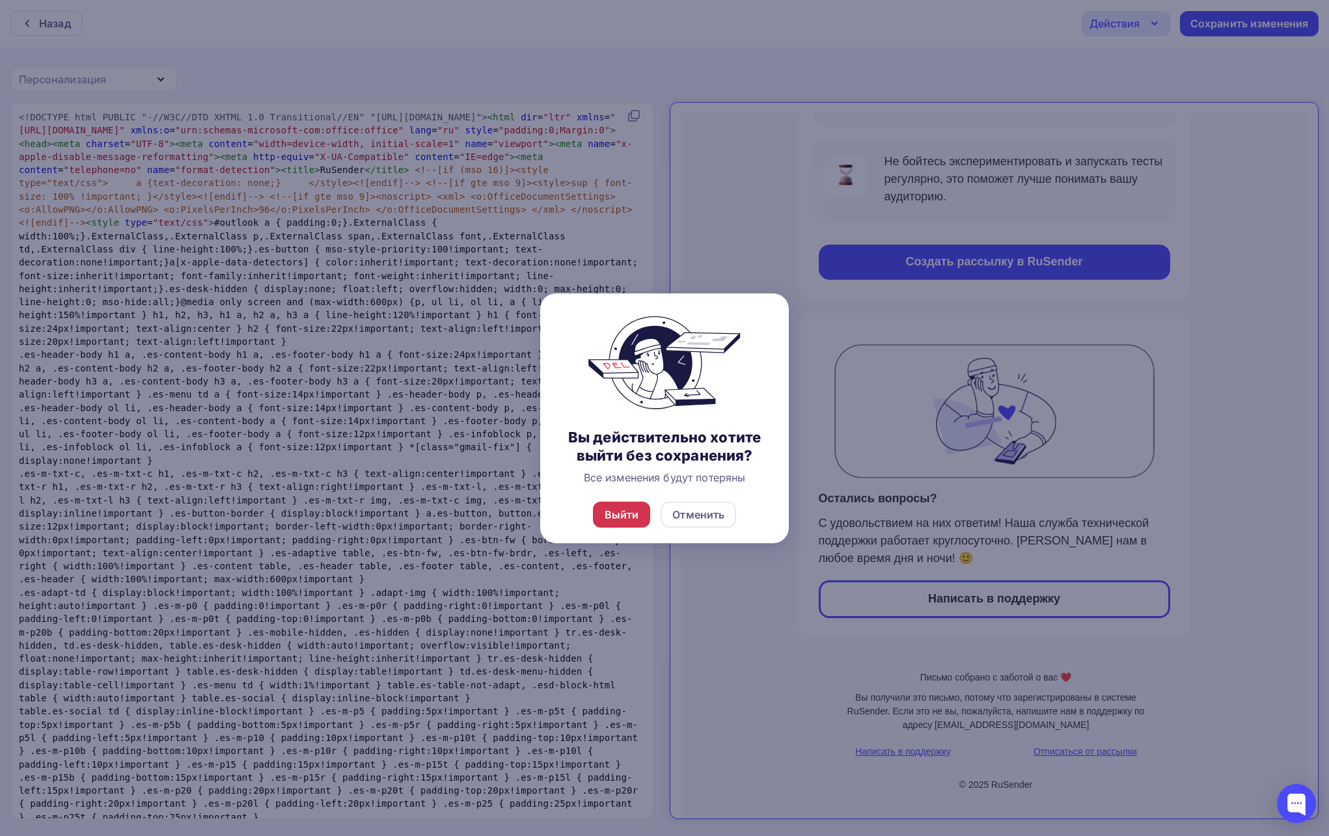
click at [627, 515] on div "Выйти" at bounding box center [621, 515] width 34 height 16
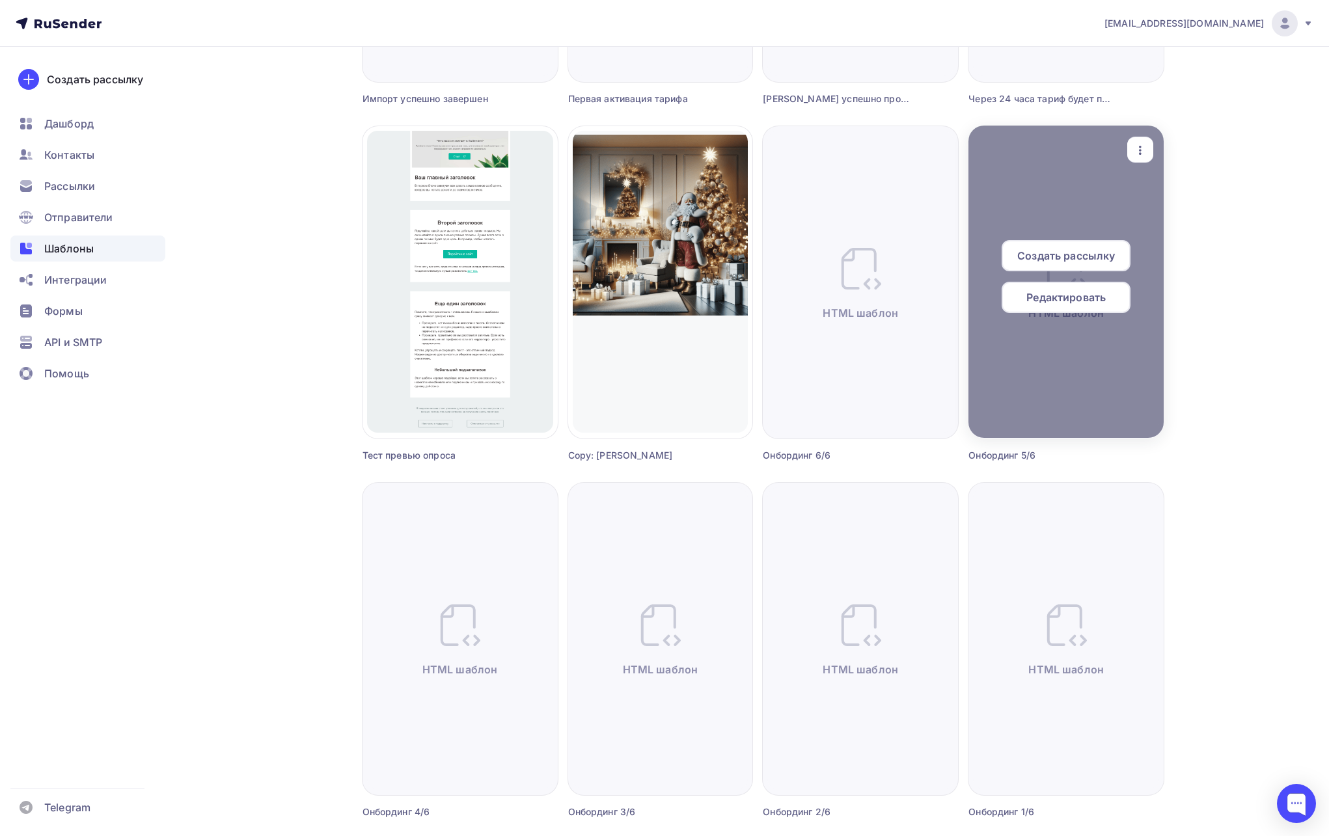
click at [1035, 299] on span "Редактировать" at bounding box center [1065, 298] width 79 height 16
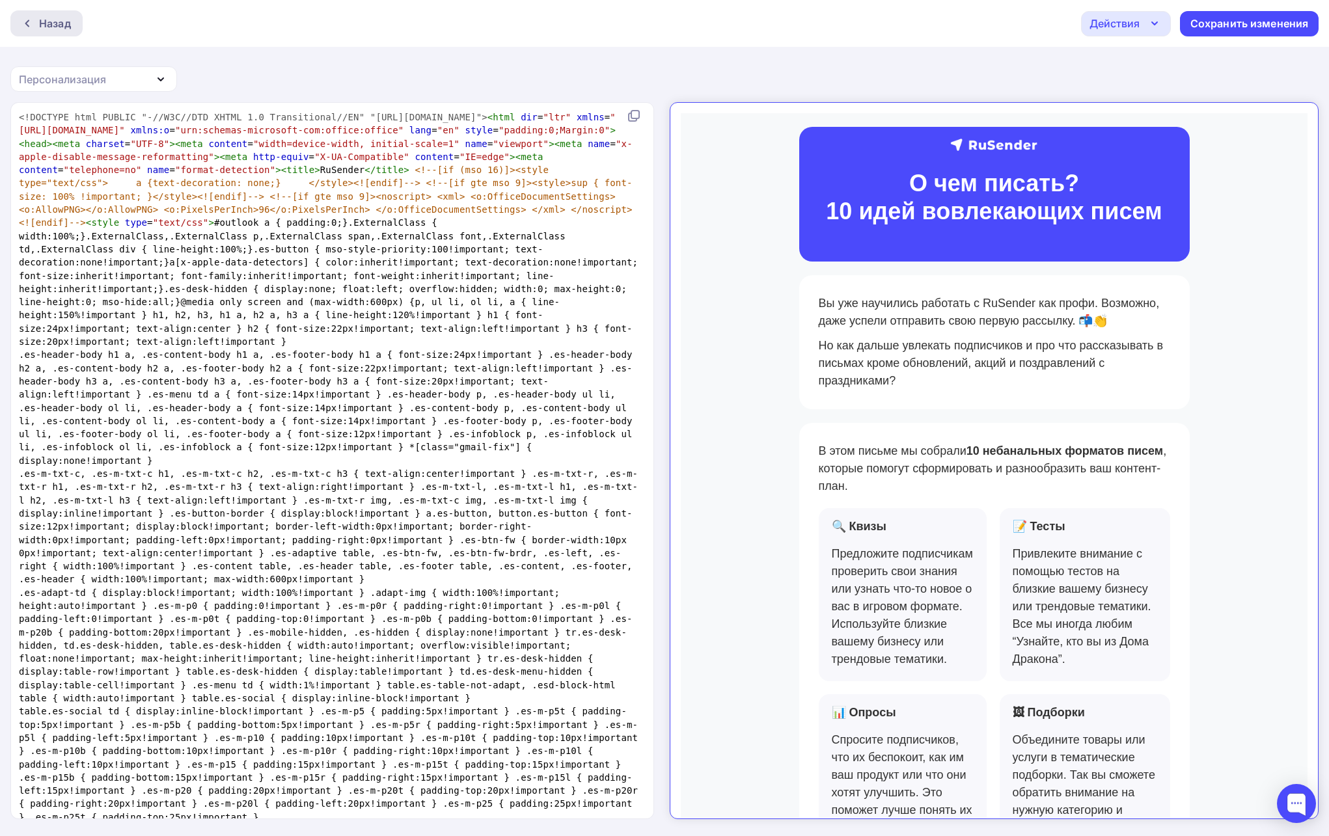
click at [24, 25] on icon at bounding box center [27, 23] width 10 height 10
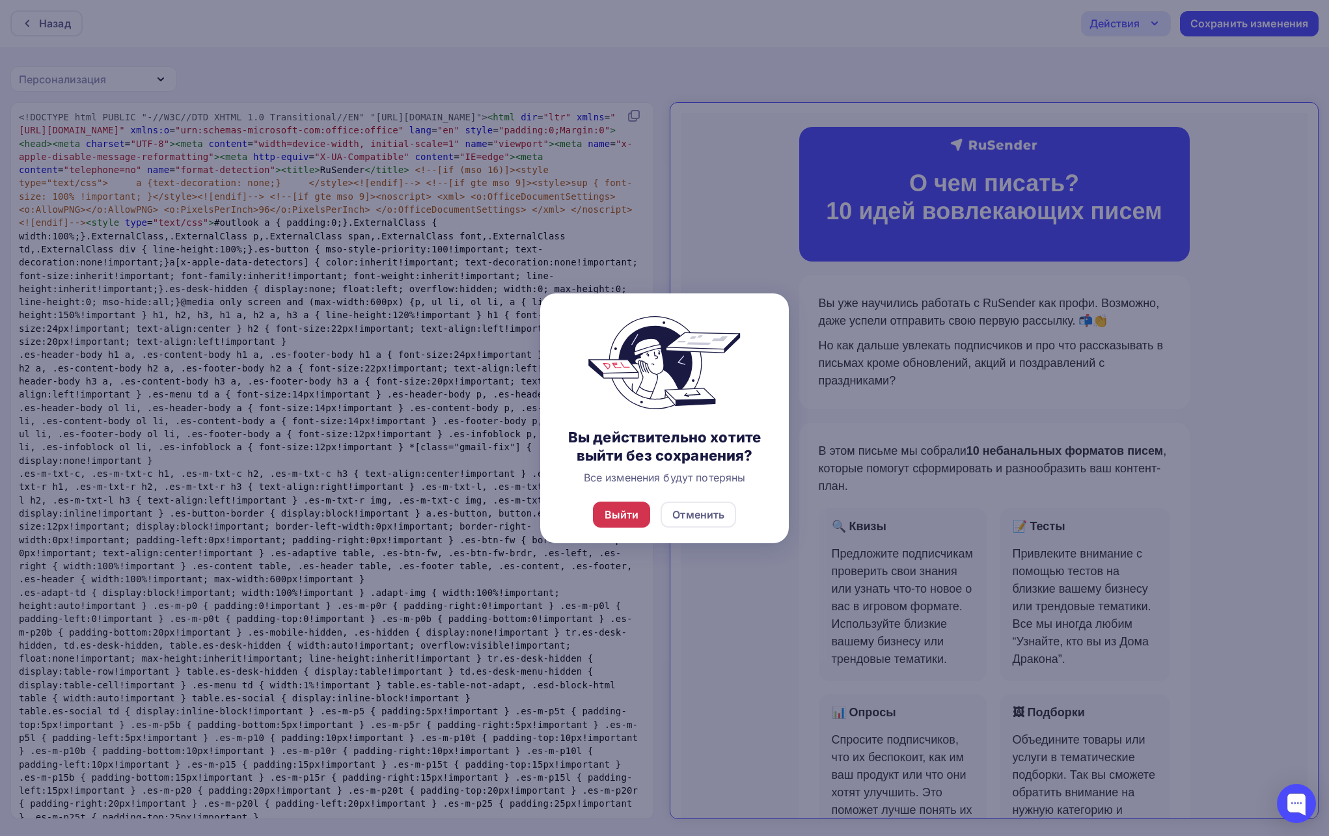
click at [624, 512] on div "Выйти" at bounding box center [621, 515] width 34 height 16
